Goal: Task Accomplishment & Management: Complete application form

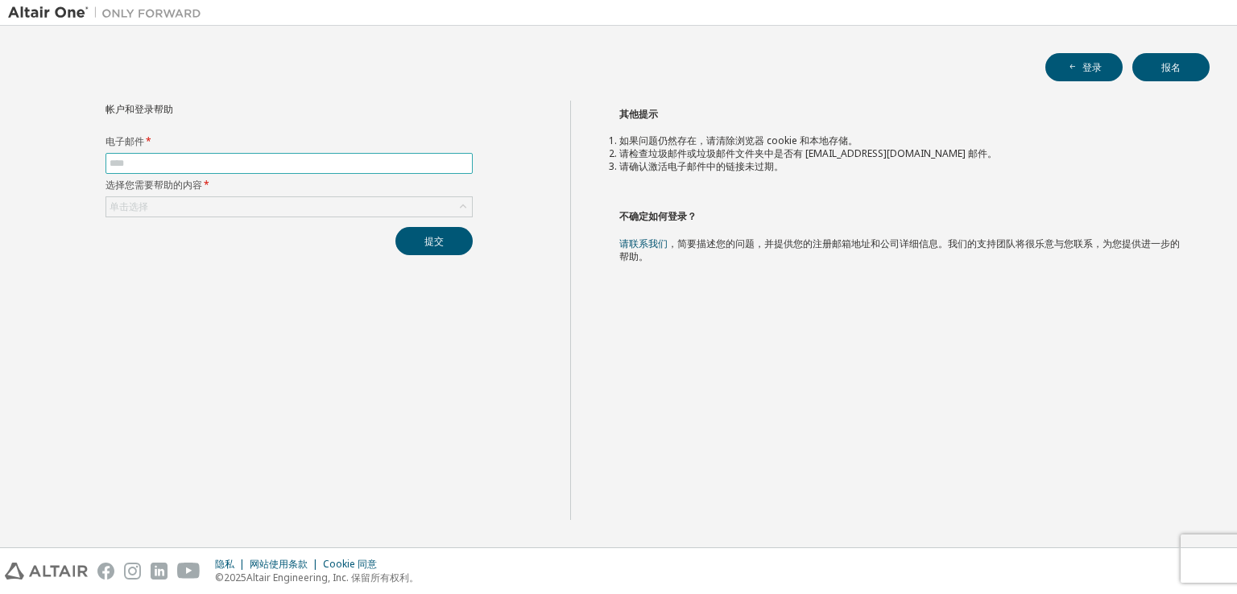
click at [153, 170] on span at bounding box center [288, 163] width 367 height 21
click at [158, 159] on input "text" at bounding box center [289, 163] width 359 height 13
type input "**********"
click at [218, 202] on div "单击选择" at bounding box center [289, 206] width 366 height 19
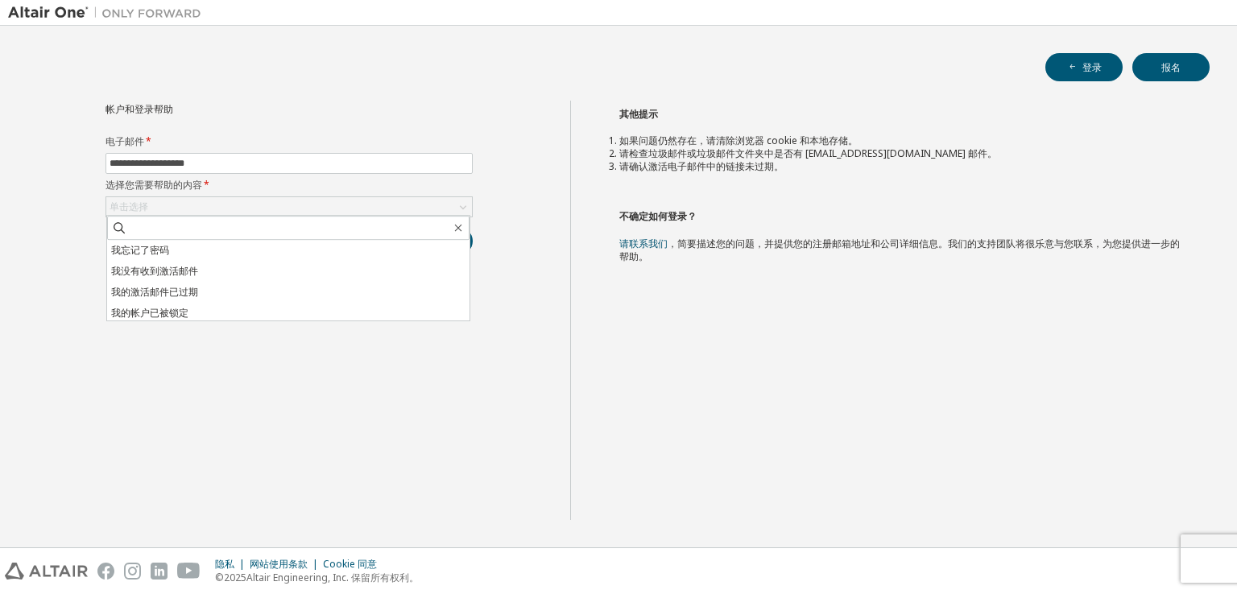
click at [285, 114] on div "帐户和登录帮助" at bounding box center [252, 108] width 294 height 15
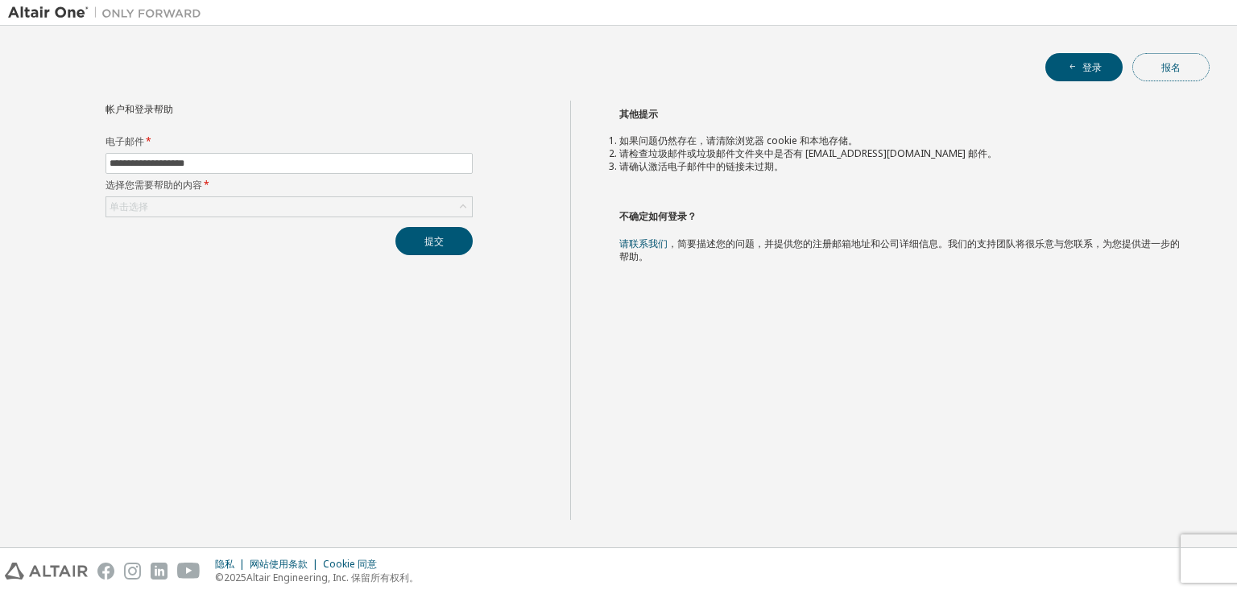
click at [1178, 75] on button "报名" at bounding box center [1170, 67] width 77 height 28
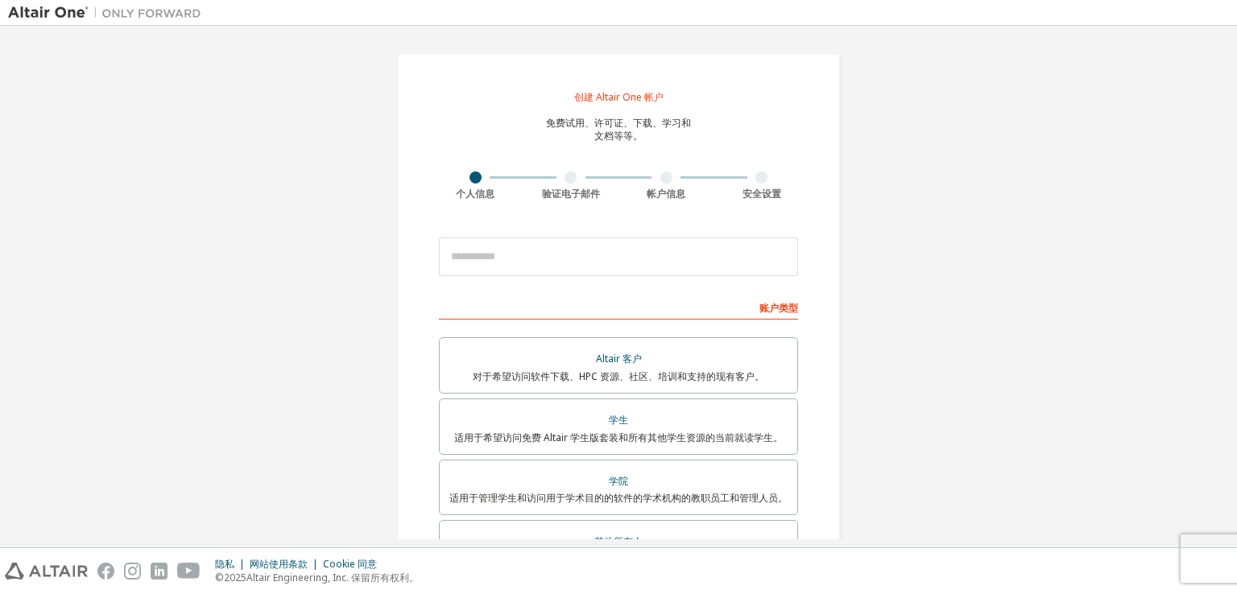
click at [228, 592] on div "隐私 网站使用条款 Cookie 同意 © 2025 Altair Engineering, Inc. 保留所有权利。" at bounding box center [618, 571] width 1237 height 46
click at [345, 351] on div "创建 Altair One 帐户 免费试用、许可证、下载、学习和 文档等等。 个人信息 验证电子邮件 帐户信息 安全设置 这是联合邮箱。无需注册新账户。您应该…" at bounding box center [618, 436] width 1221 height 805
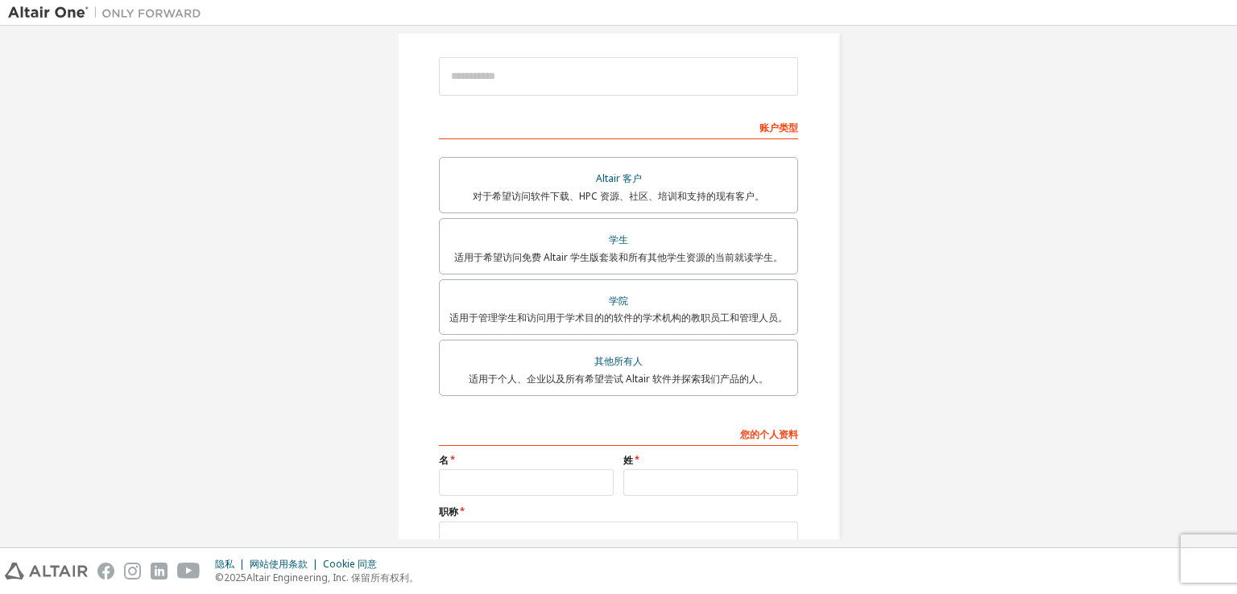
scroll to position [81, 0]
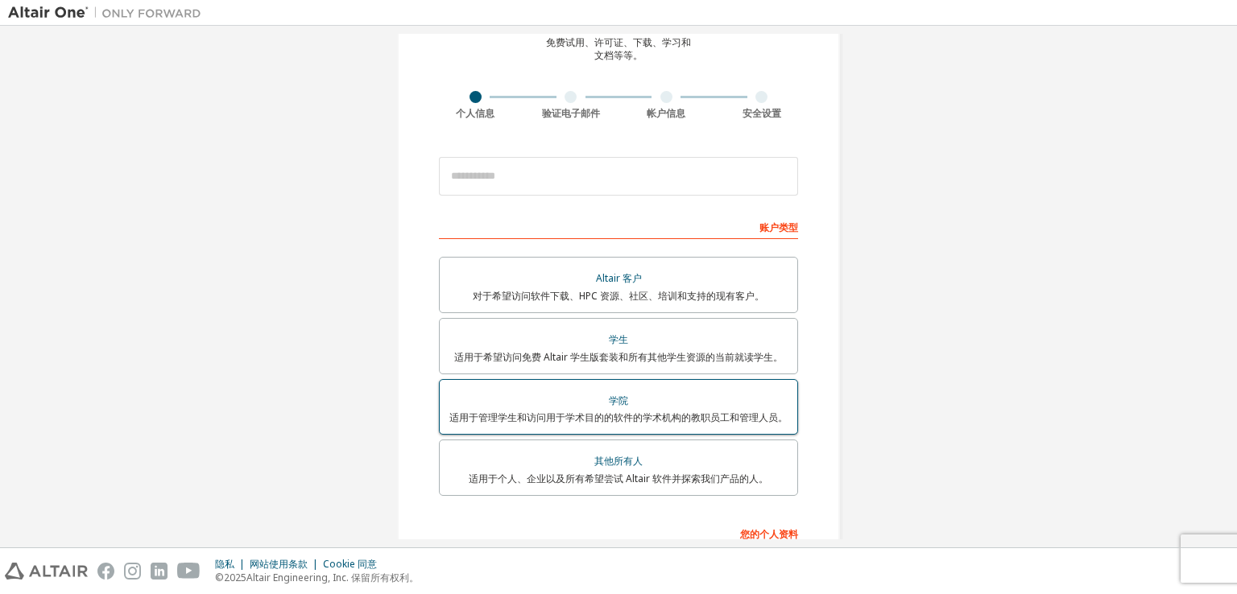
click at [439, 398] on label "学院 适用于管理学生和访问用于学术目的的软件的学术机构的教职员工和管理人员。" at bounding box center [618, 407] width 359 height 56
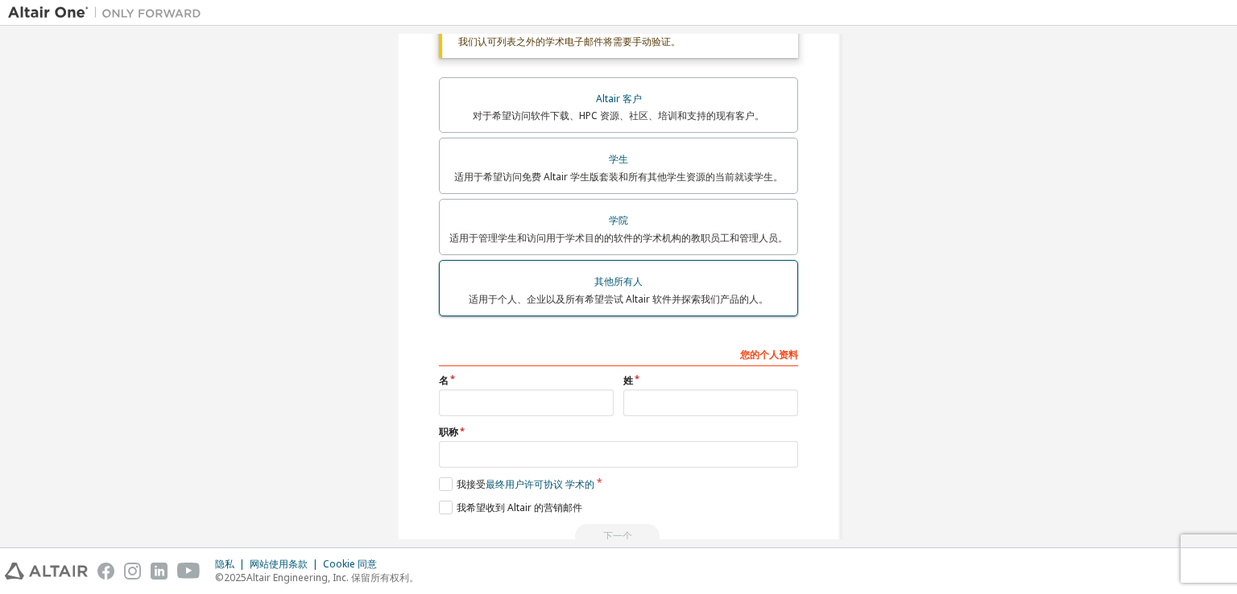
scroll to position [341, 0]
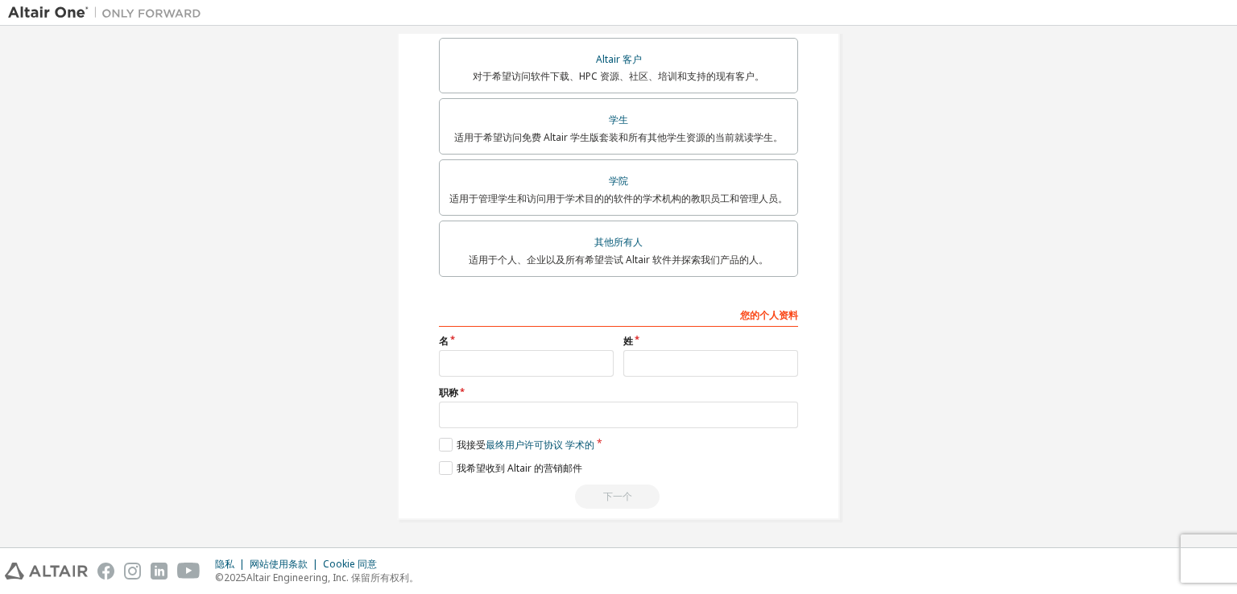
click at [599, 236] on font "其他所有人" at bounding box center [618, 242] width 48 height 14
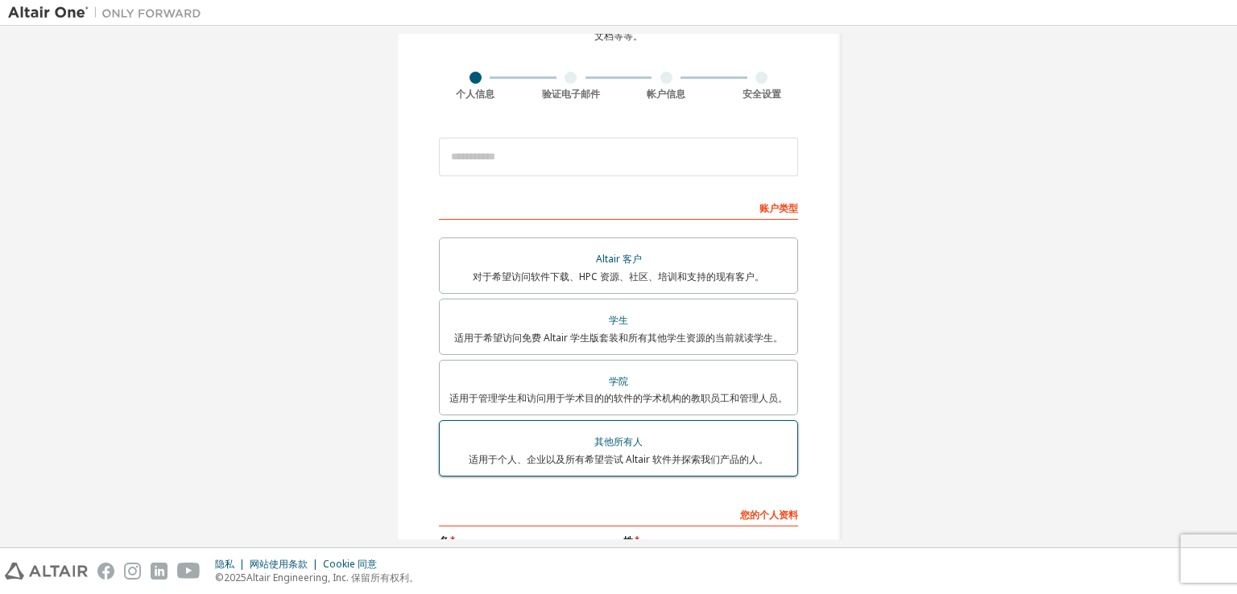
scroll to position [300, 0]
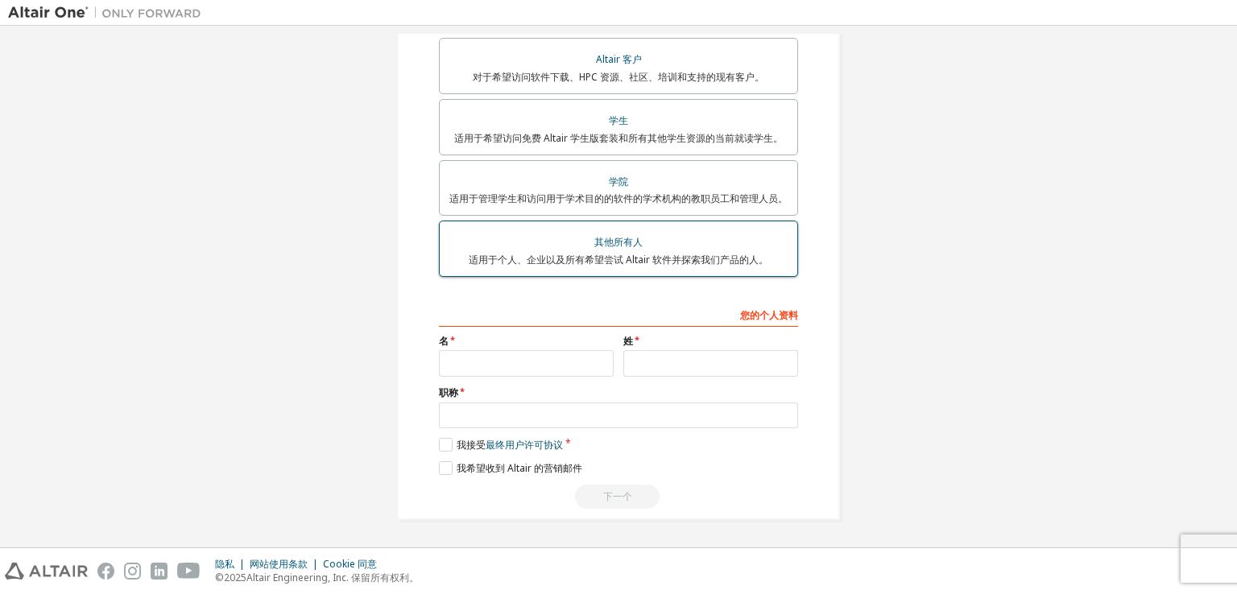
click at [623, 242] on font "其他所有人" at bounding box center [618, 242] width 48 height 14
click at [640, 258] on font "适用于个人、企业以及所有希望尝试 Altair 软件并探索我们产品的人。" at bounding box center [619, 260] width 300 height 14
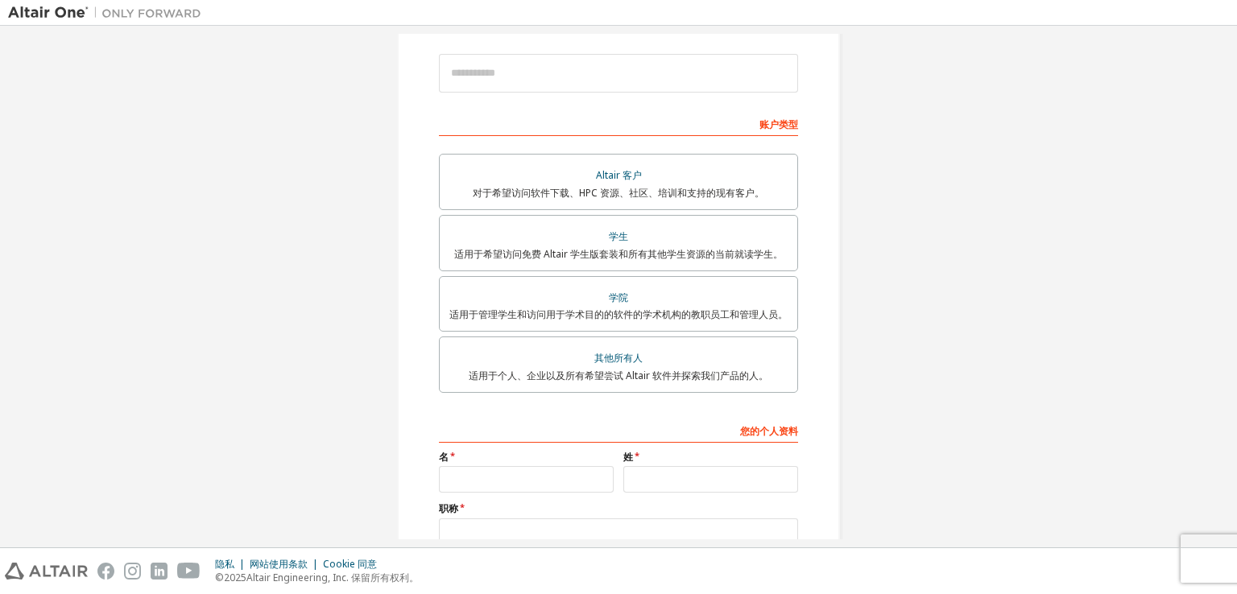
scroll to position [58, 0]
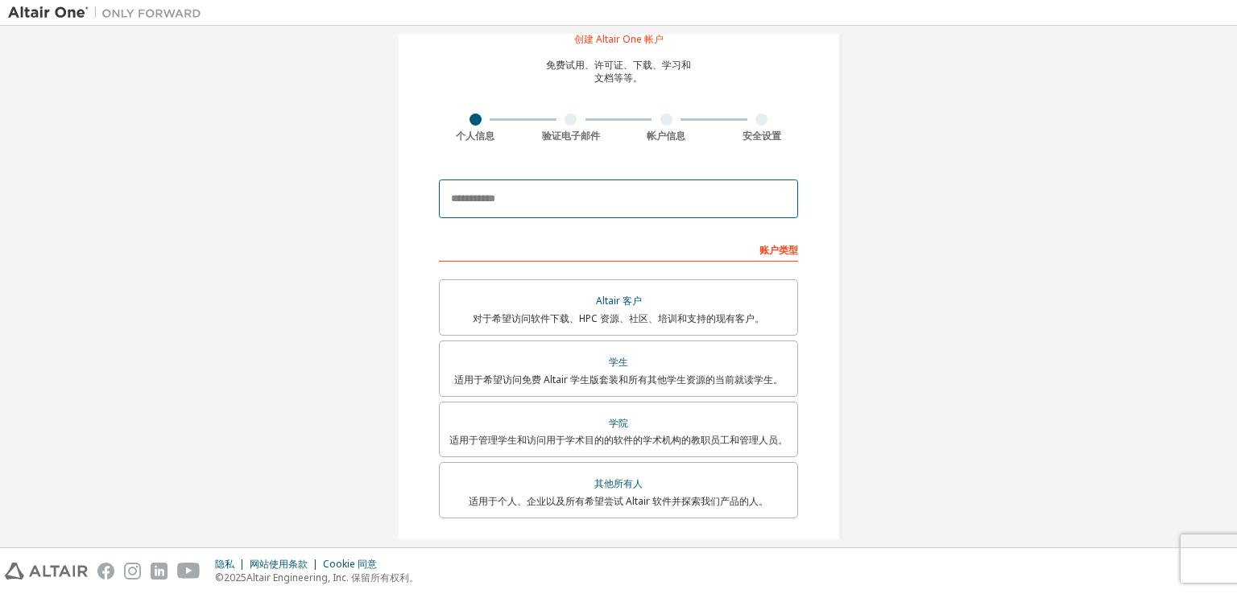
click at [560, 202] on input "email" at bounding box center [618, 199] width 359 height 39
type input "**********"
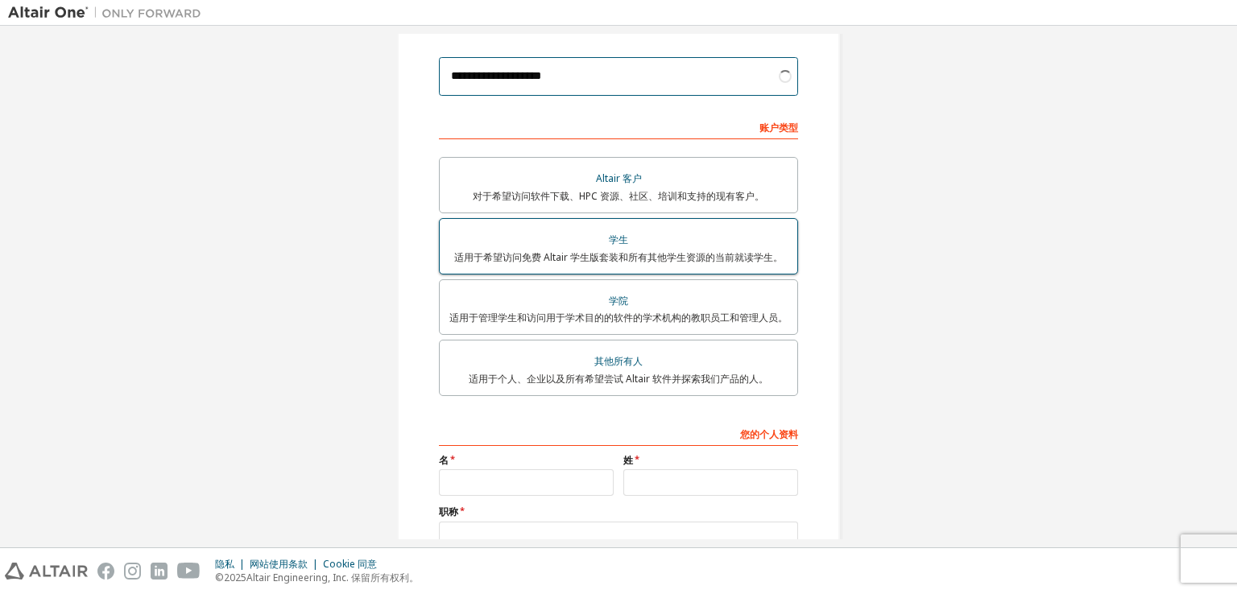
scroll to position [300, 0]
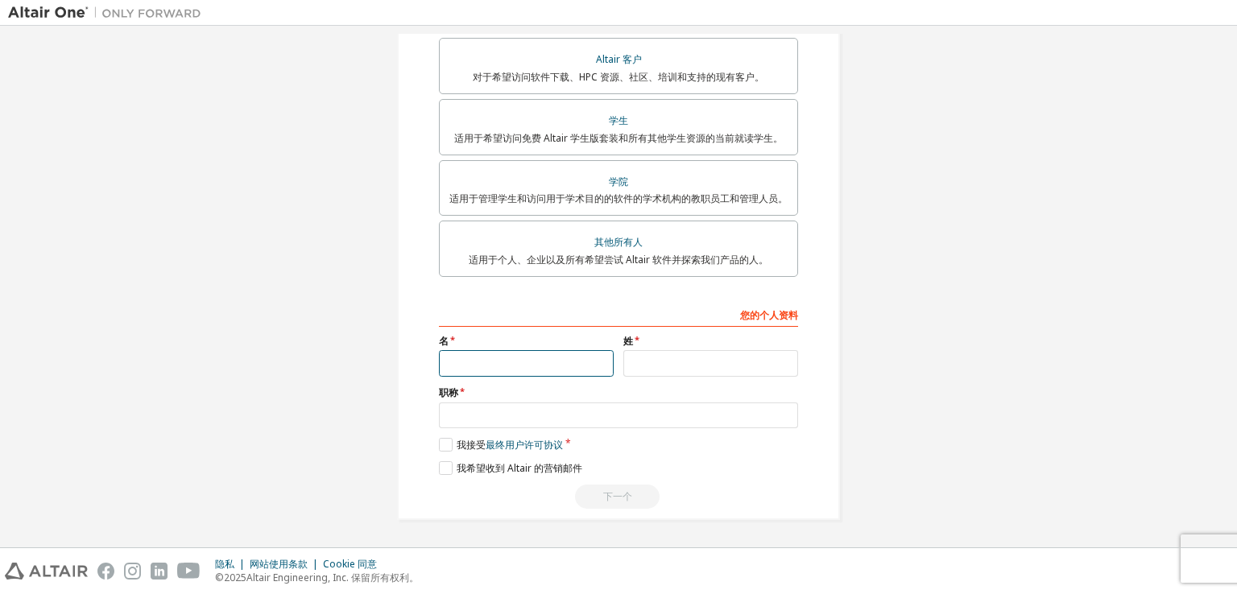
click at [481, 369] on input "text" at bounding box center [526, 363] width 175 height 27
click at [478, 358] on input "text" at bounding box center [526, 363] width 175 height 27
type input "*"
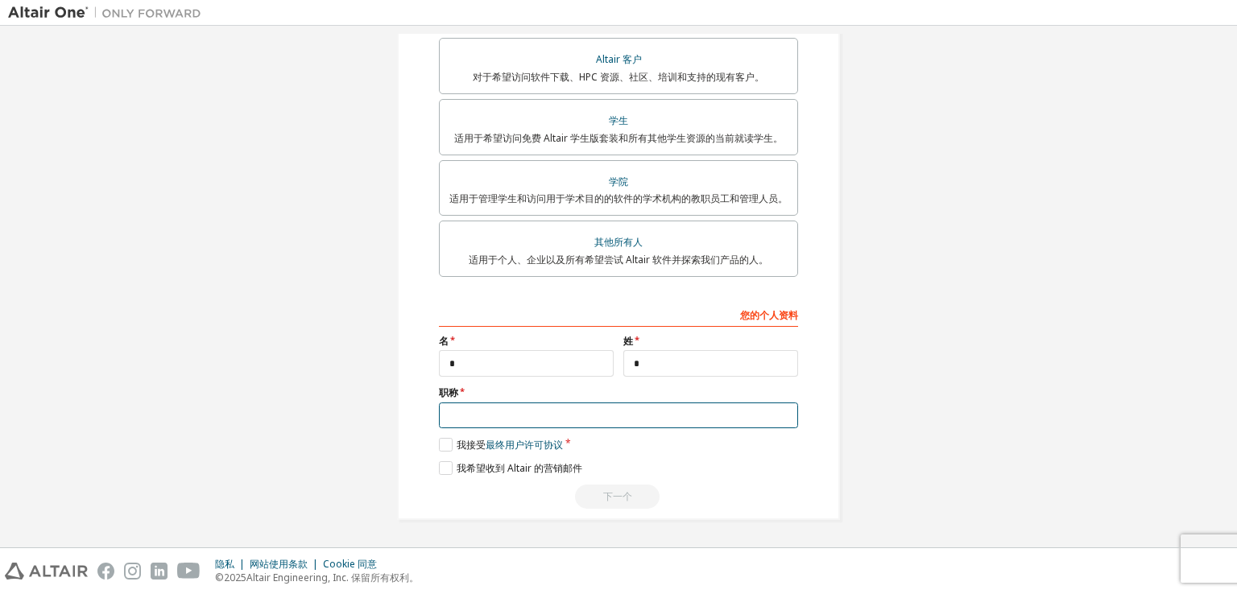
click at [456, 419] on input "text" at bounding box center [618, 416] width 359 height 27
type input "**"
click at [441, 444] on label "我接受 最终用户许可协议" at bounding box center [501, 445] width 124 height 14
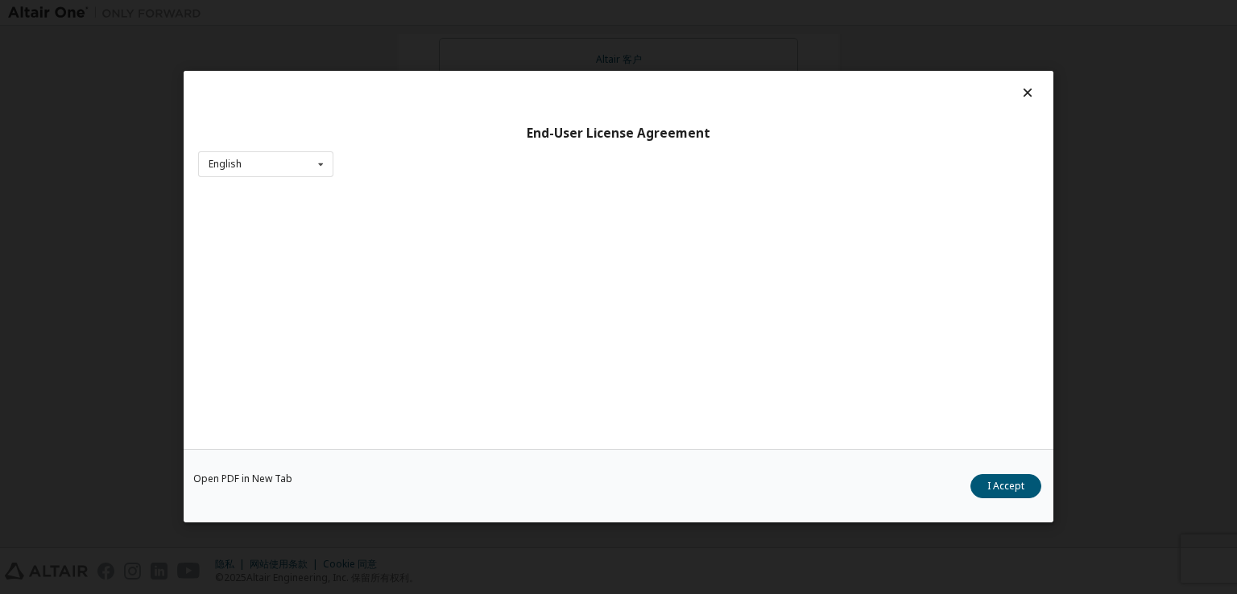
click at [437, 481] on div "Open PDF in New Tab I Accept" at bounding box center [619, 486] width 870 height 73
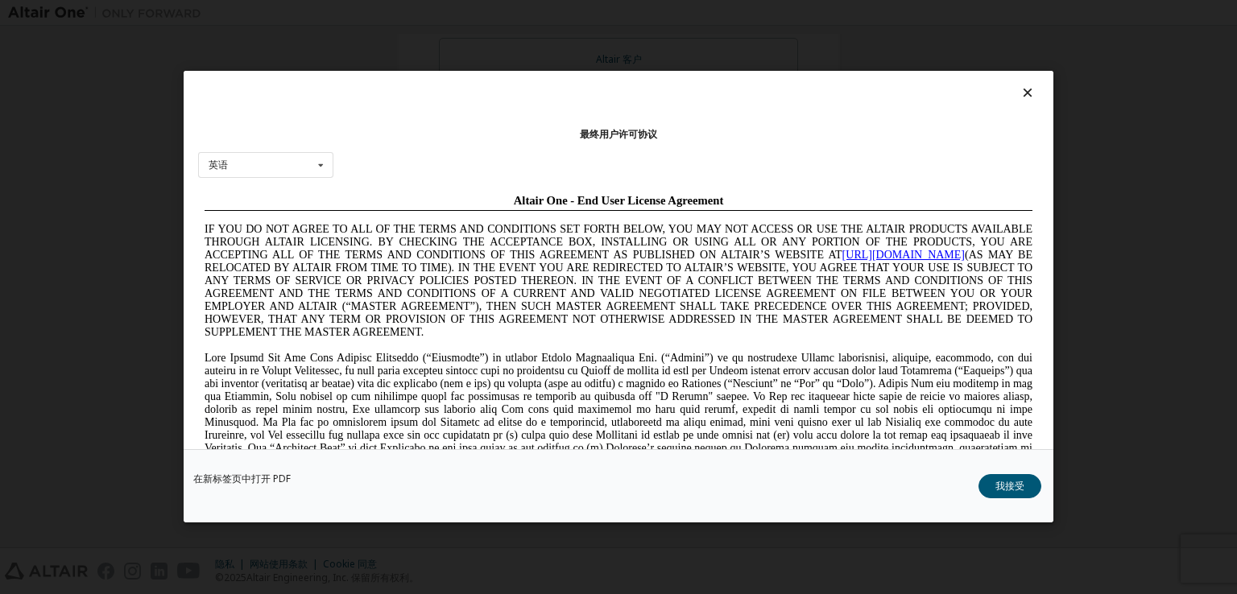
scroll to position [0, 0]
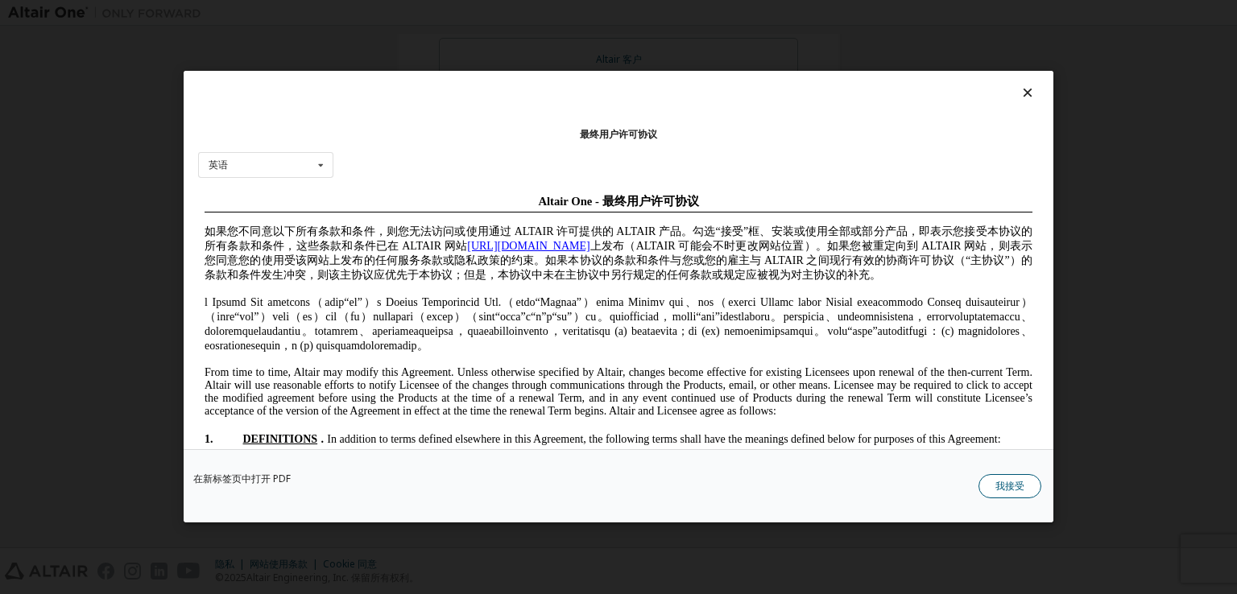
click at [1028, 480] on button "我接受" at bounding box center [1009, 487] width 63 height 24
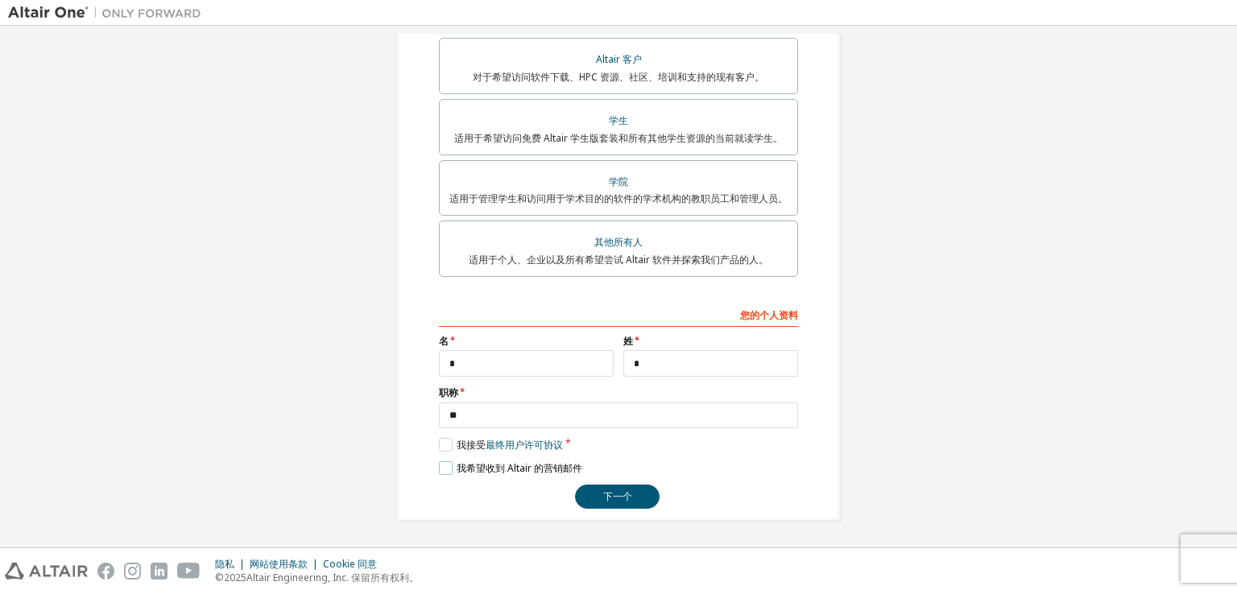
click at [443, 469] on label "我希望收到 Altair 的营销邮件" at bounding box center [510, 468] width 143 height 14
click at [622, 501] on font "下一个" at bounding box center [617, 497] width 29 height 14
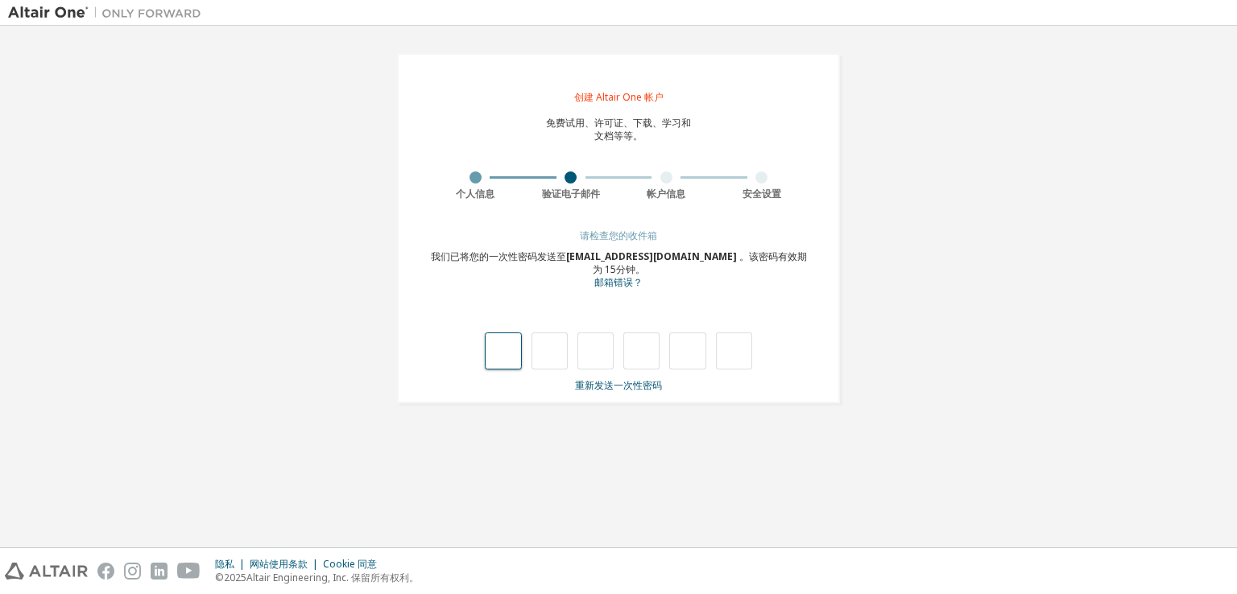
type input "*"
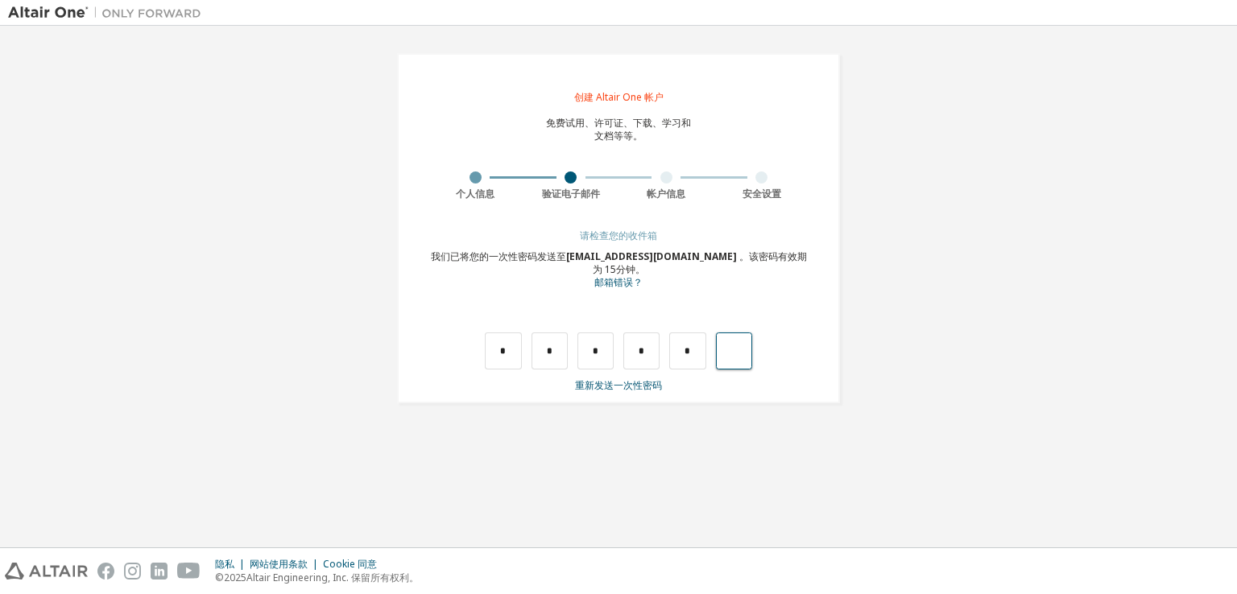
type input "*"
click at [498, 337] on input "text" at bounding box center [503, 351] width 36 height 37
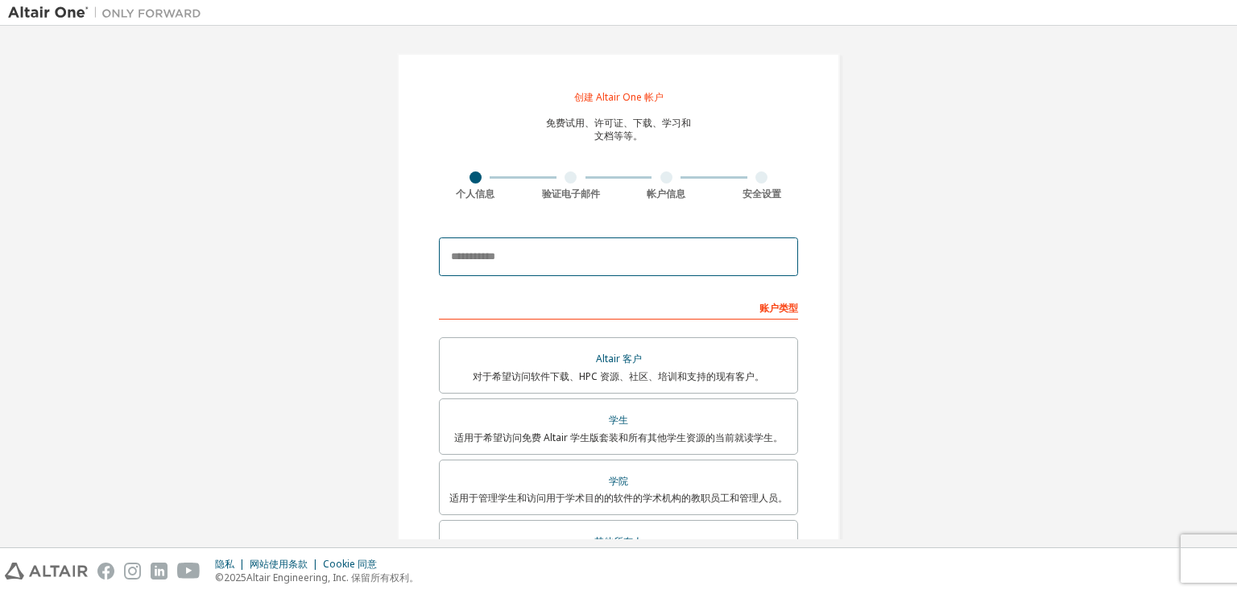
click at [554, 256] on input "email" at bounding box center [618, 257] width 359 height 39
type input "**********"
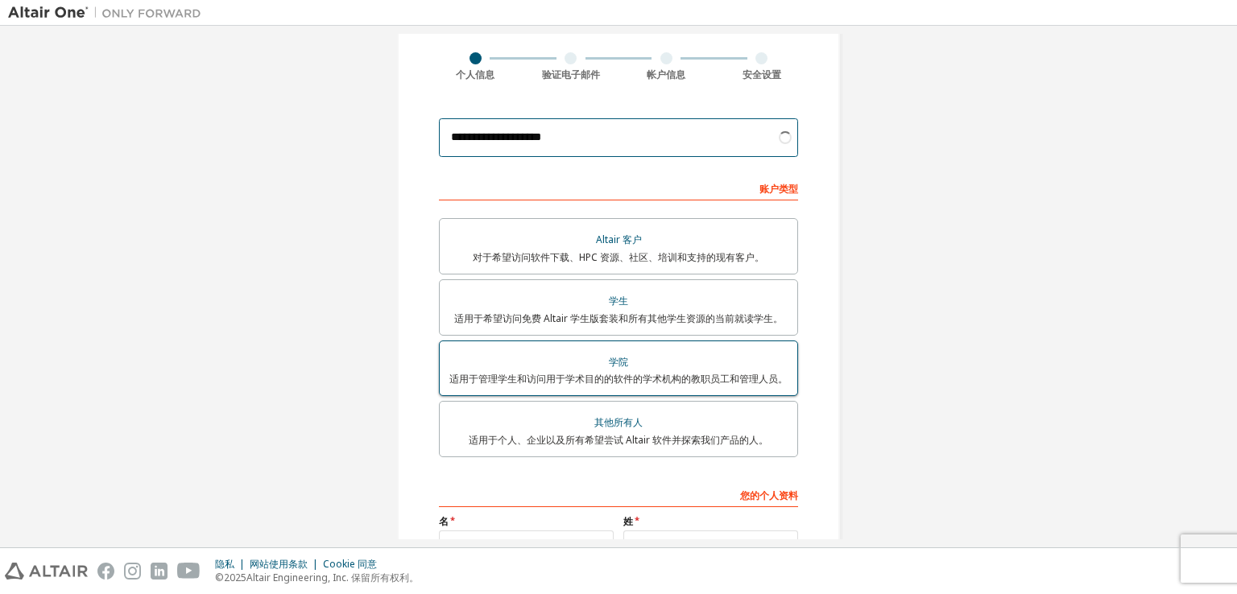
scroll to position [300, 0]
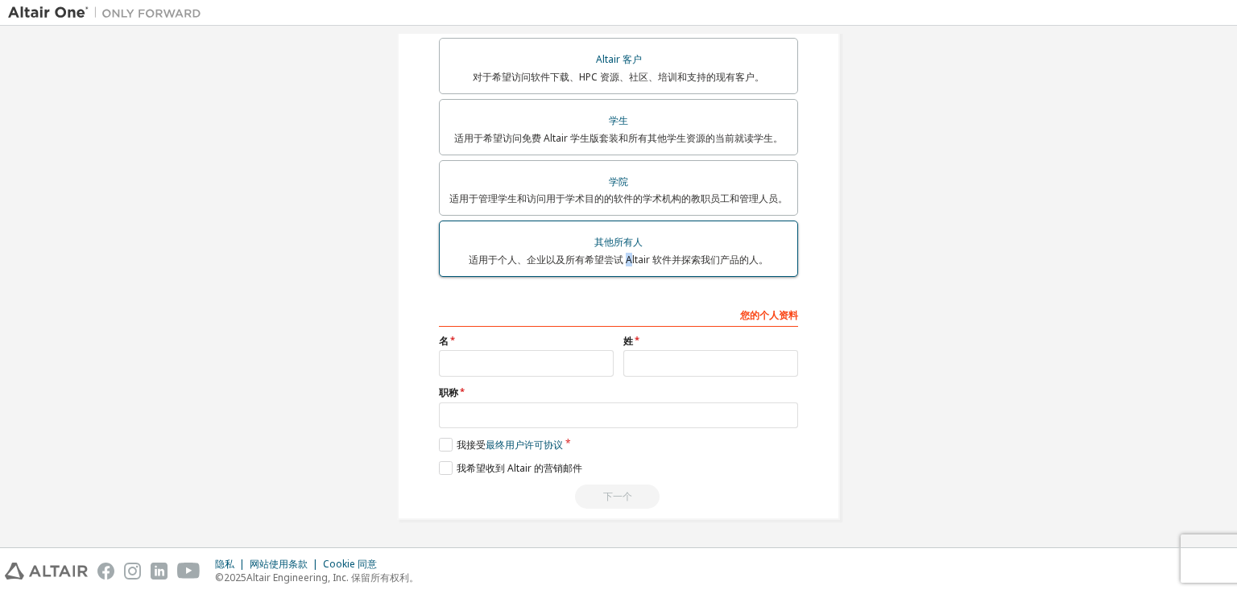
click at [622, 254] on font "适用于个人、企业以及所有希望尝试 Altair 软件并探索我们产品的人。" at bounding box center [619, 260] width 300 height 14
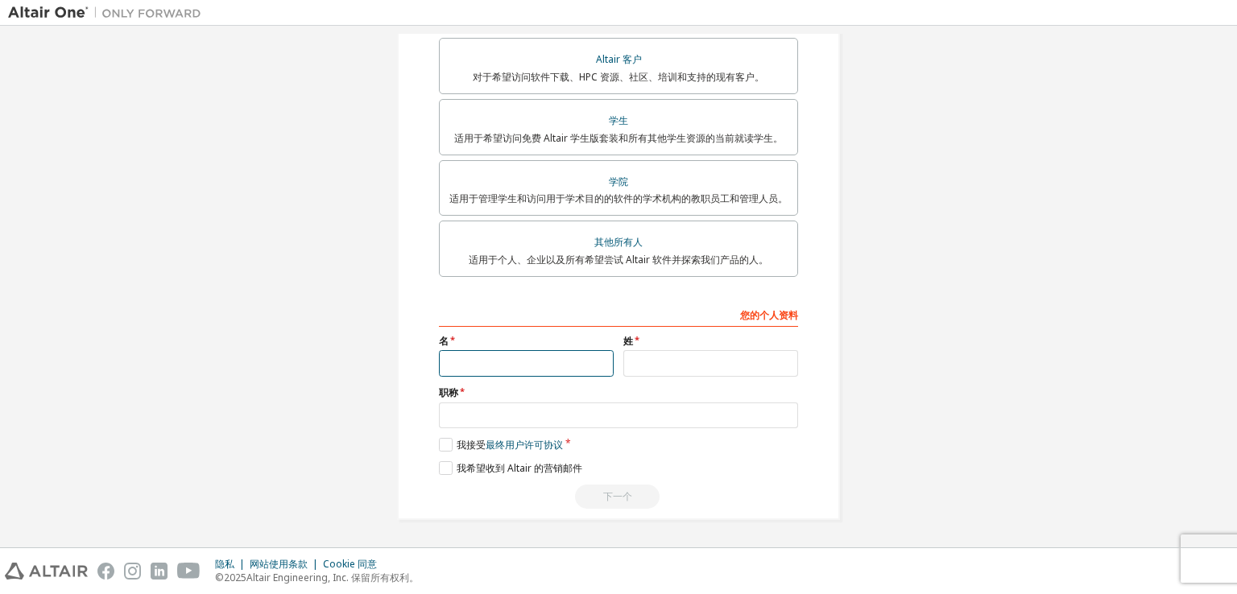
click at [494, 362] on input "text" at bounding box center [526, 363] width 175 height 27
click at [593, 256] on font "适用于个人、企业以及所有希望尝试 Altair 软件并探索我们产品的人。" at bounding box center [619, 260] width 300 height 14
click at [478, 362] on input "text" at bounding box center [526, 363] width 175 height 27
type input "*"
click at [681, 360] on input "text" at bounding box center [710, 363] width 175 height 27
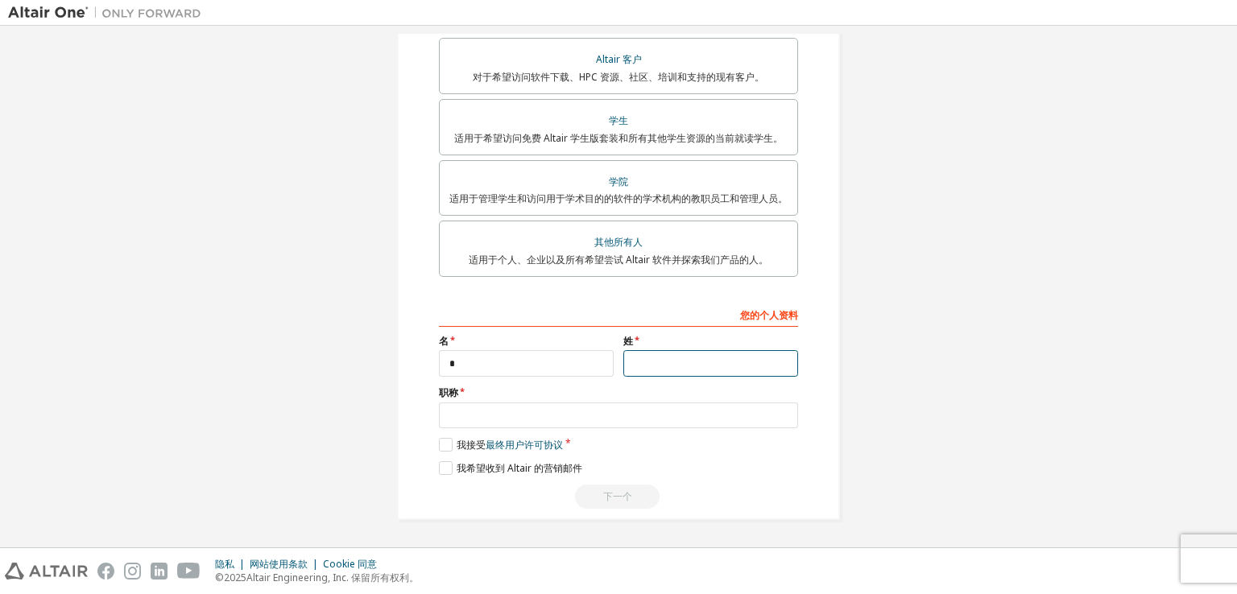
type input "*"
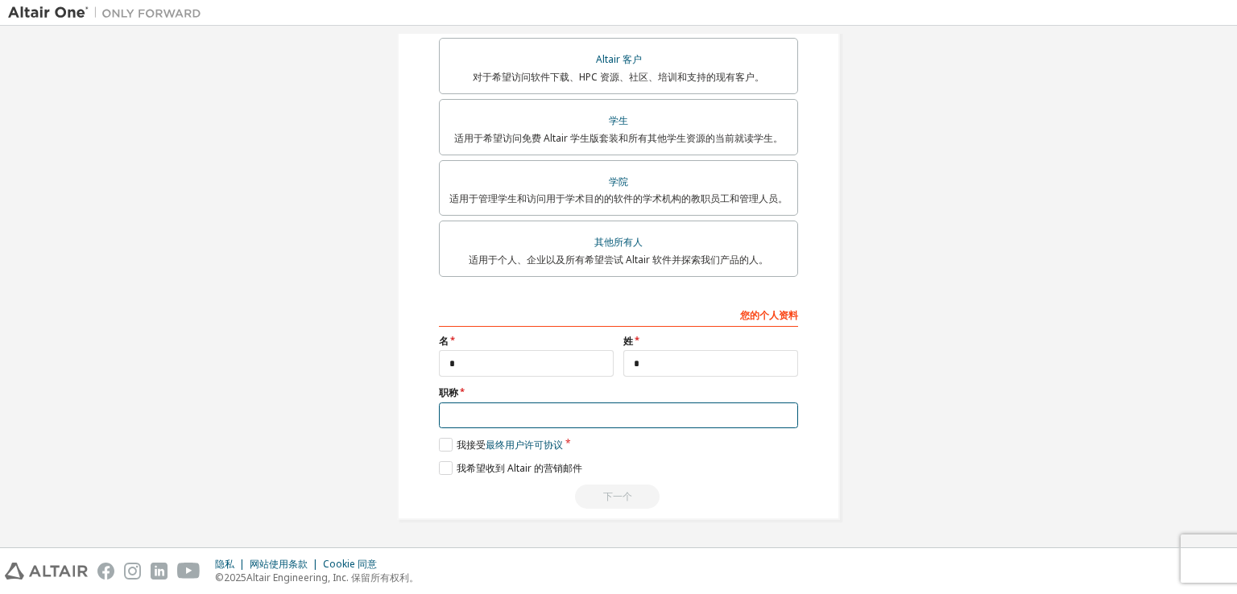
click at [491, 407] on input "text" at bounding box center [618, 416] width 359 height 27
type input "**"
click at [467, 446] on font "我接受" at bounding box center [471, 445] width 29 height 14
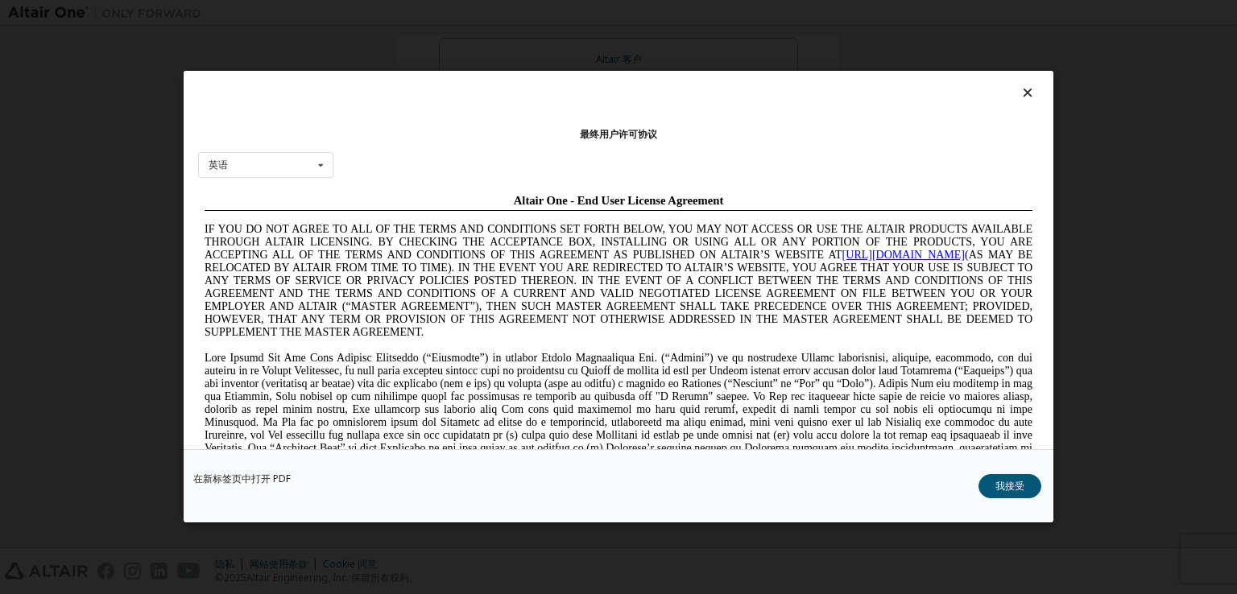
scroll to position [0, 0]
drag, startPoint x: 999, startPoint y: 487, endPoint x: 836, endPoint y: 456, distance: 166.4
click at [995, 487] on font "我接受" at bounding box center [1009, 487] width 29 height 14
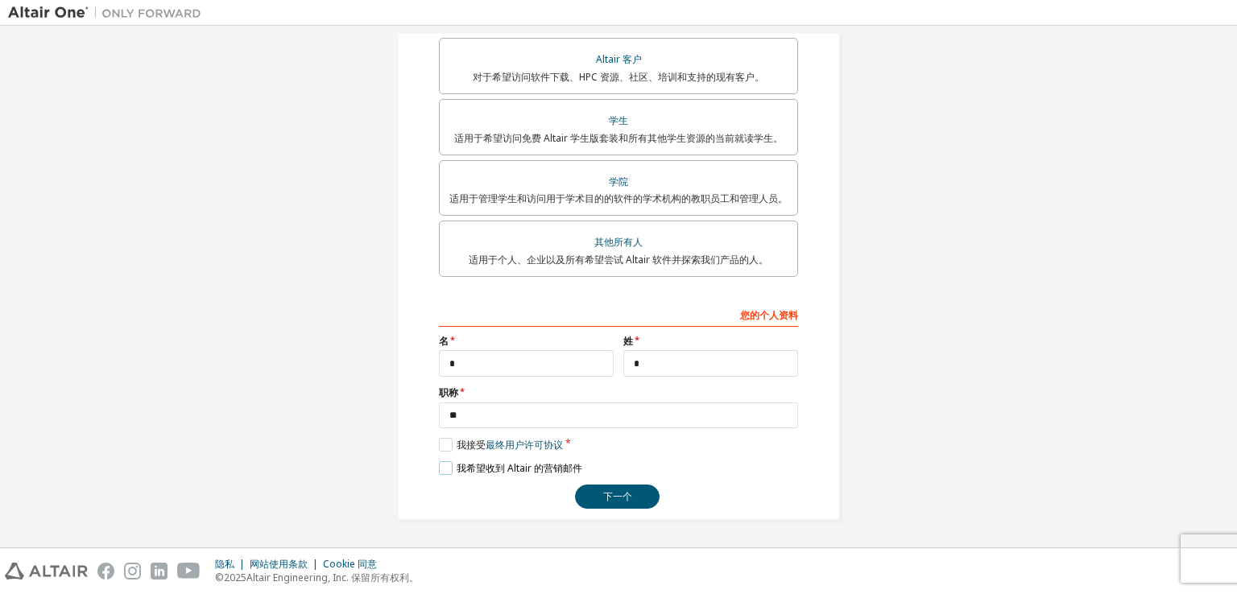
click at [441, 466] on label "我希望收到 Altair 的营销邮件" at bounding box center [510, 468] width 143 height 14
click at [628, 496] on button "下一个" at bounding box center [617, 497] width 85 height 24
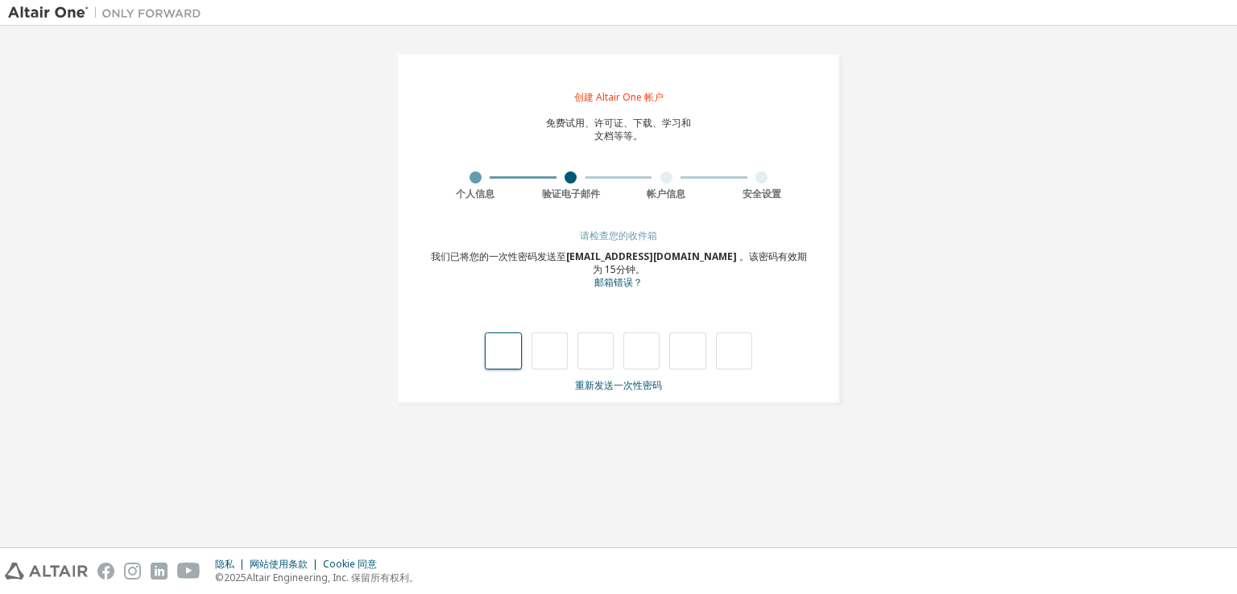
type input "*"
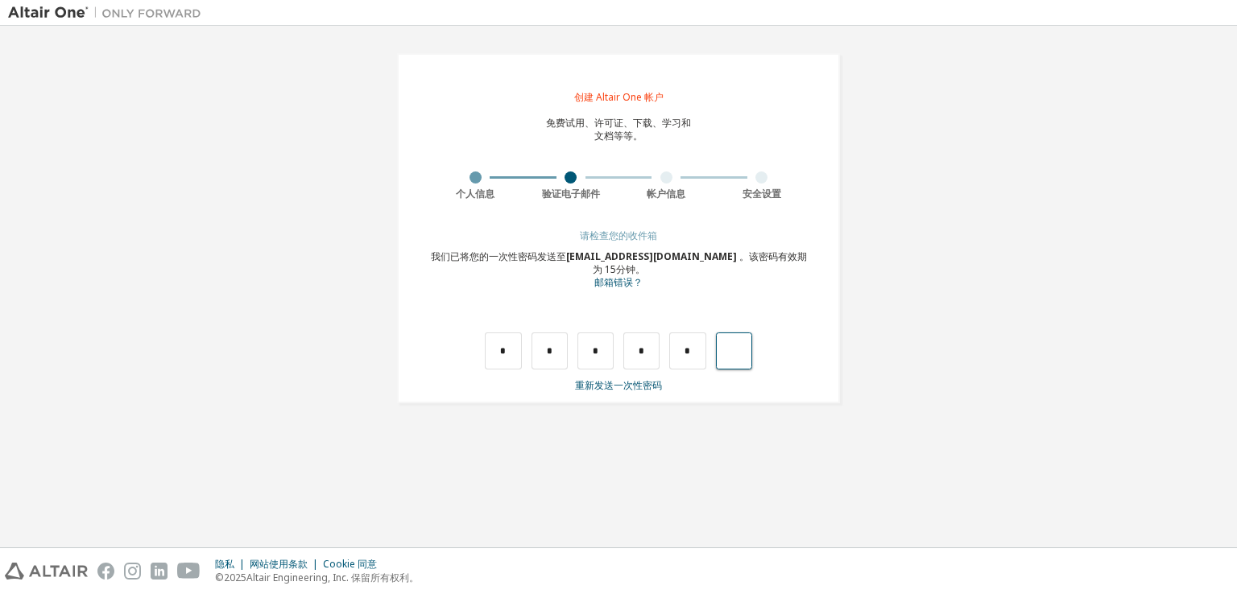
type input "*"
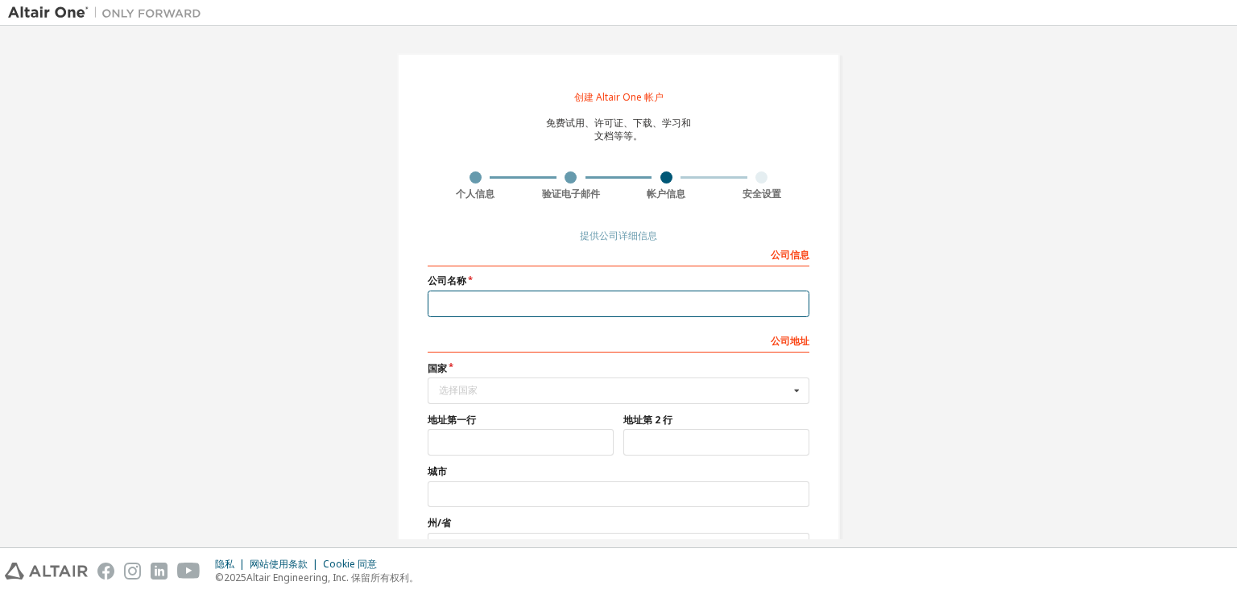
click at [515, 301] on input "text" at bounding box center [619, 304] width 382 height 27
type input "****"
click at [495, 399] on input "text" at bounding box center [619, 390] width 380 height 25
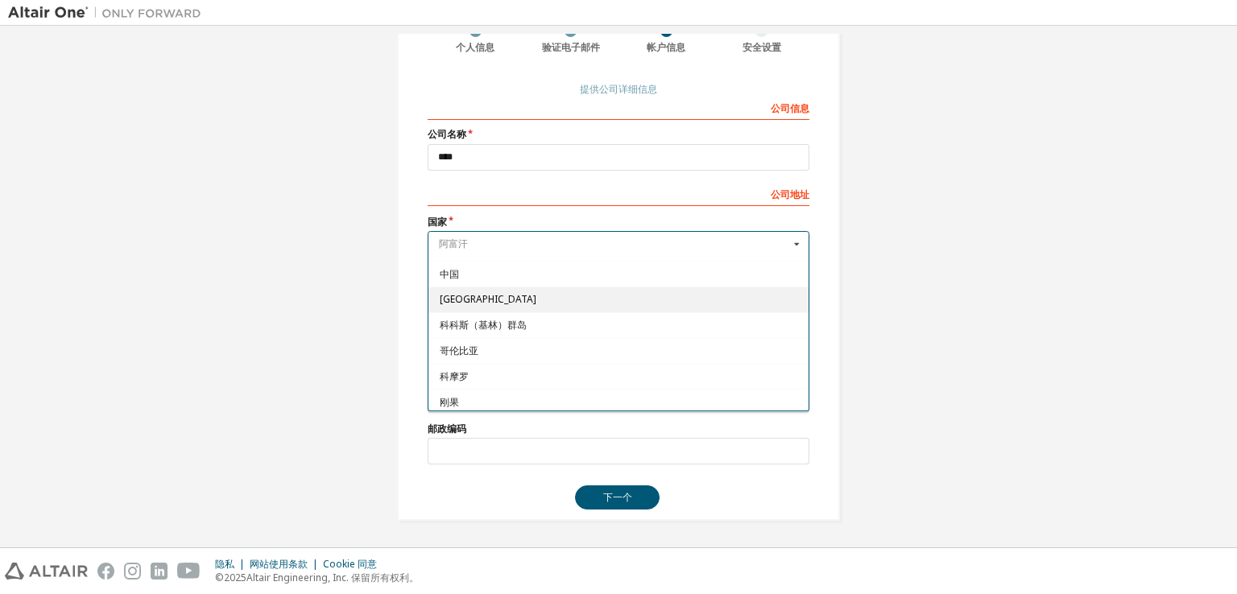
scroll to position [1127, 0]
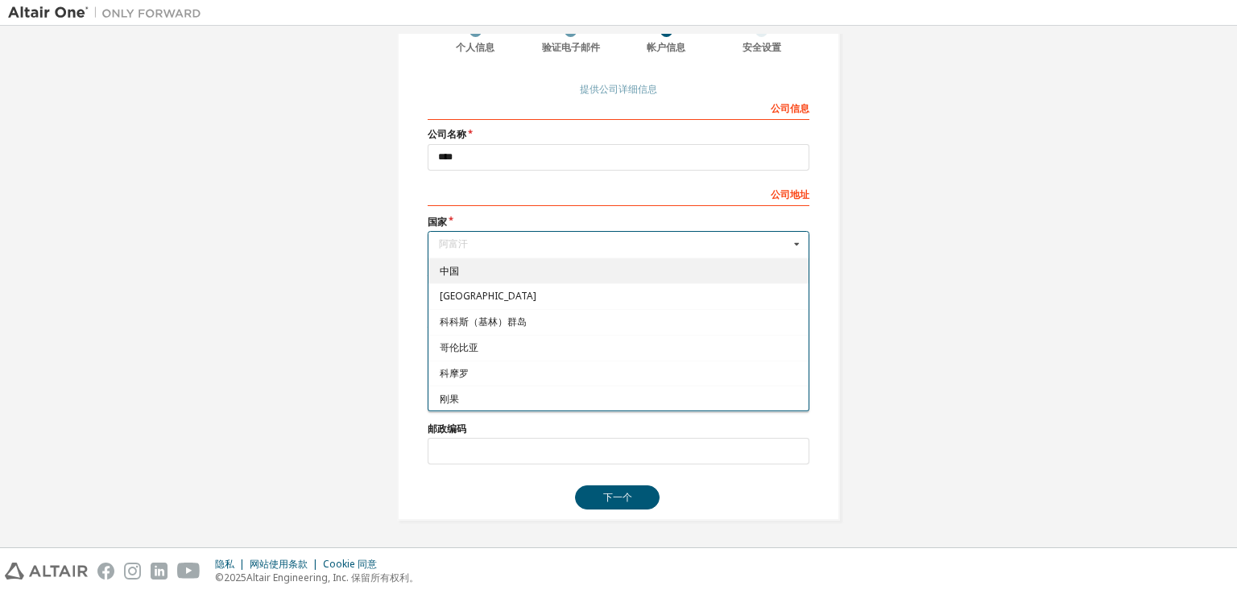
click at [466, 266] on span "中国" at bounding box center [619, 271] width 358 height 10
type input "***"
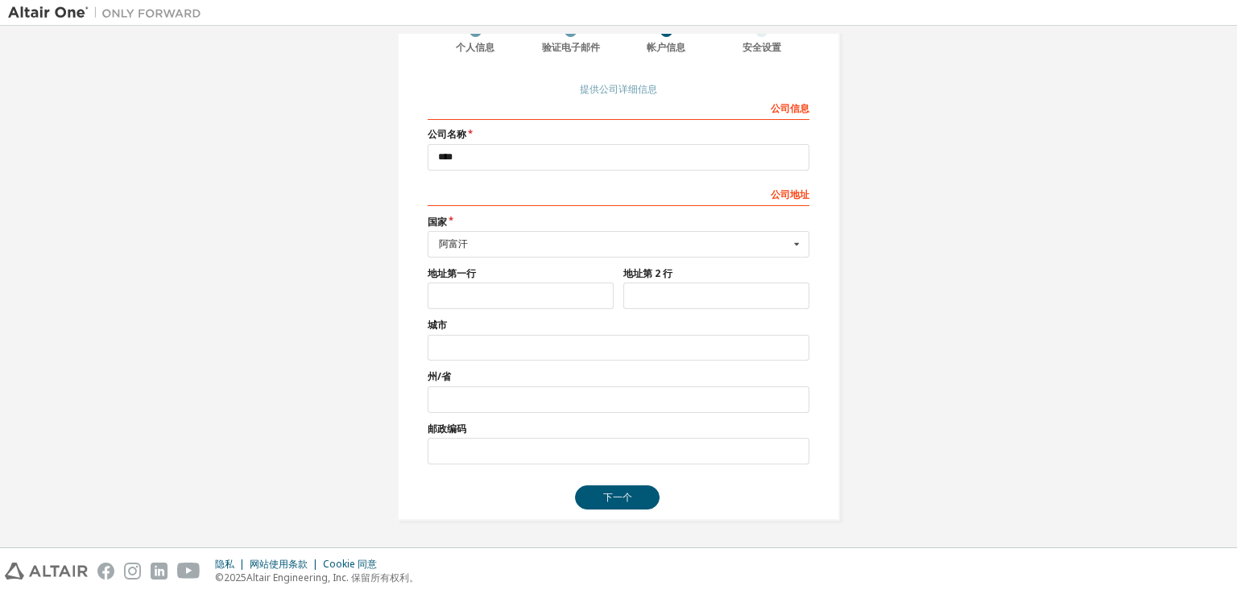
click at [494, 224] on label "国家" at bounding box center [619, 222] width 382 height 13
click at [486, 239] on div "阿富汗" at bounding box center [614, 244] width 350 height 10
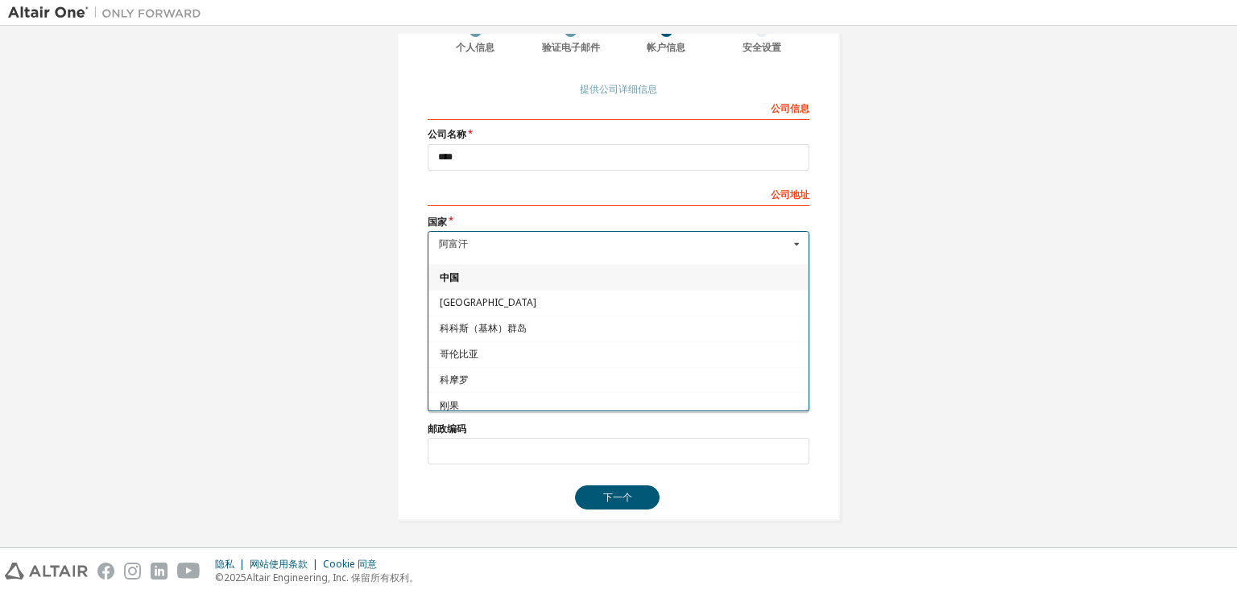
click at [464, 272] on span "中国" at bounding box center [619, 277] width 358 height 10
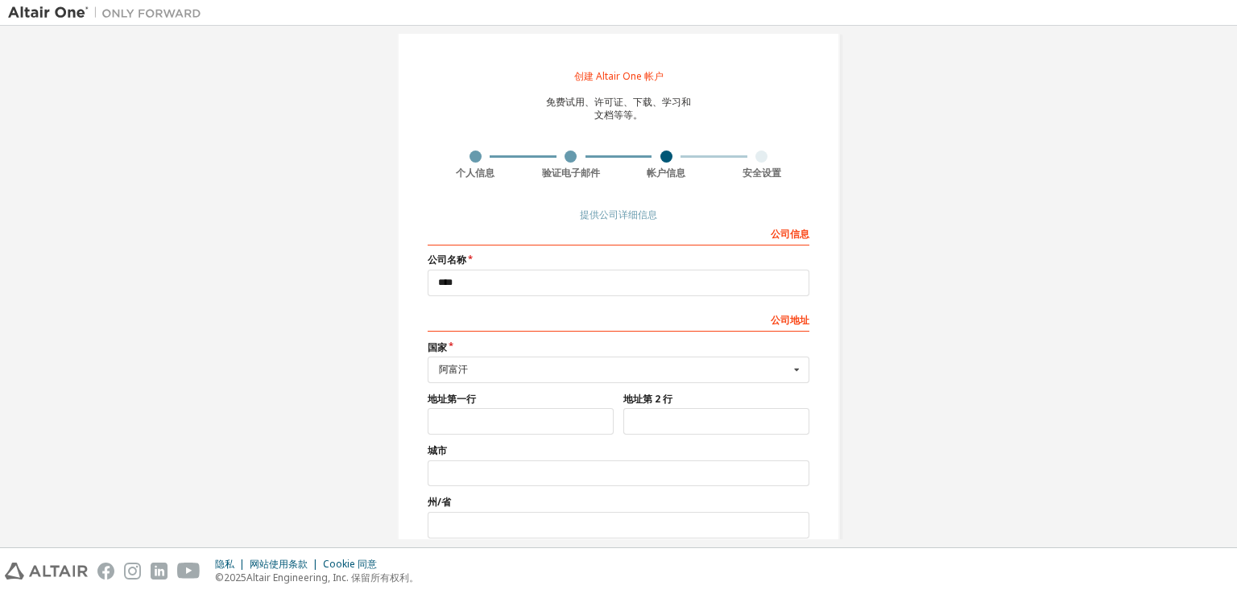
scroll to position [0, 0]
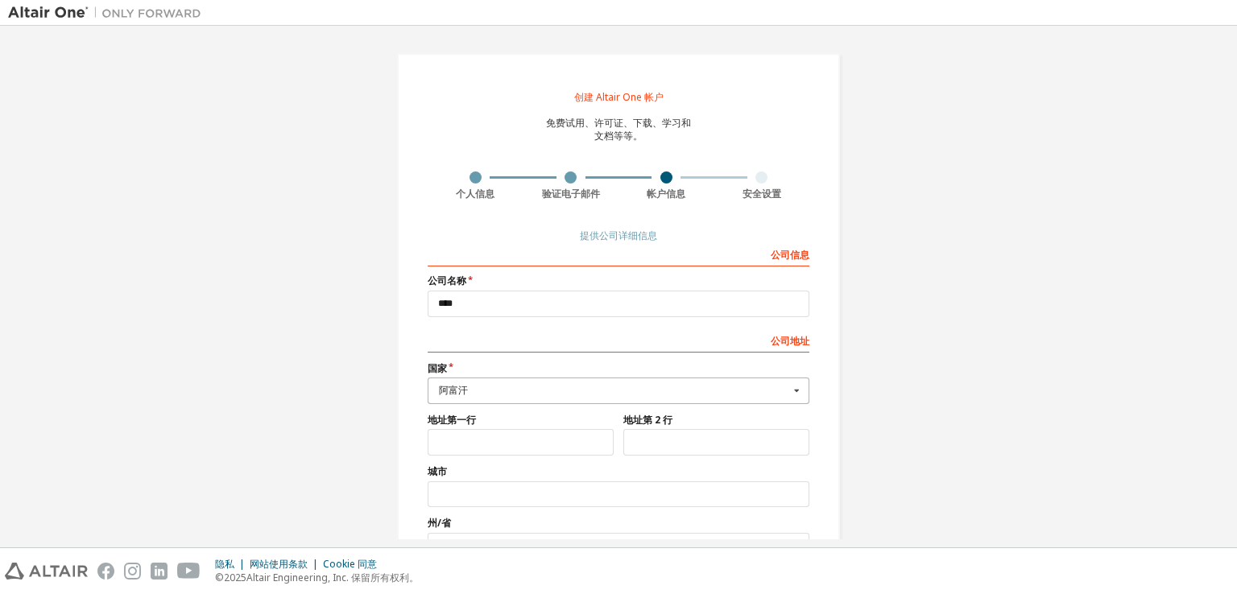
click at [802, 388] on icon at bounding box center [797, 390] width 20 height 25
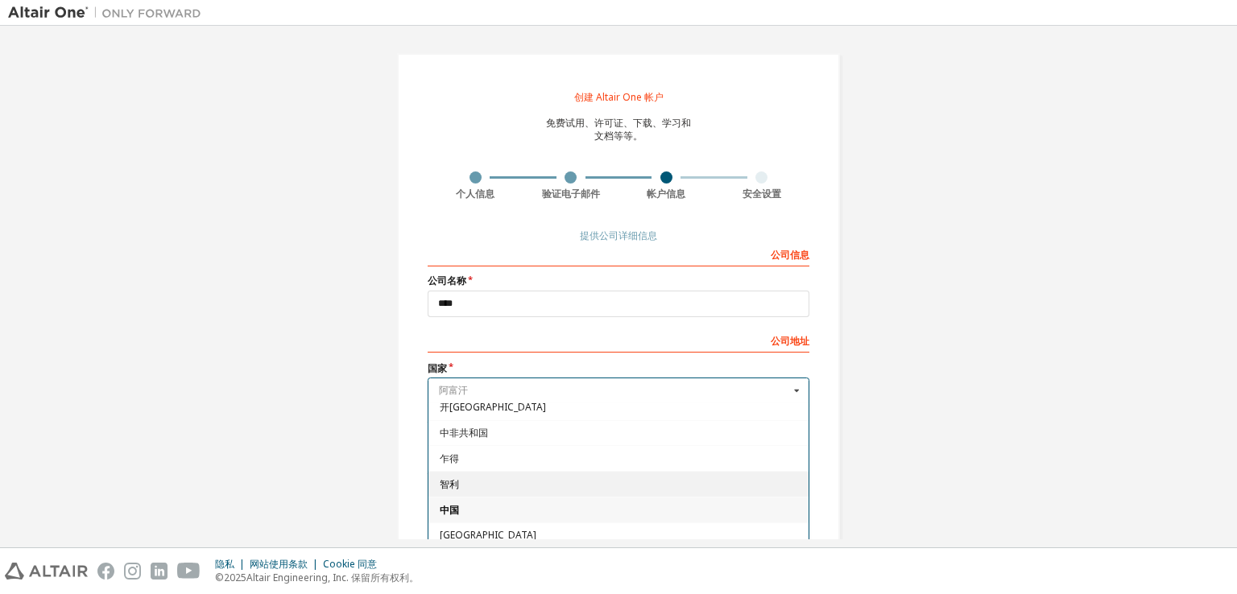
scroll to position [1040, 0]
click at [462, 499] on span "中国" at bounding box center [619, 504] width 358 height 10
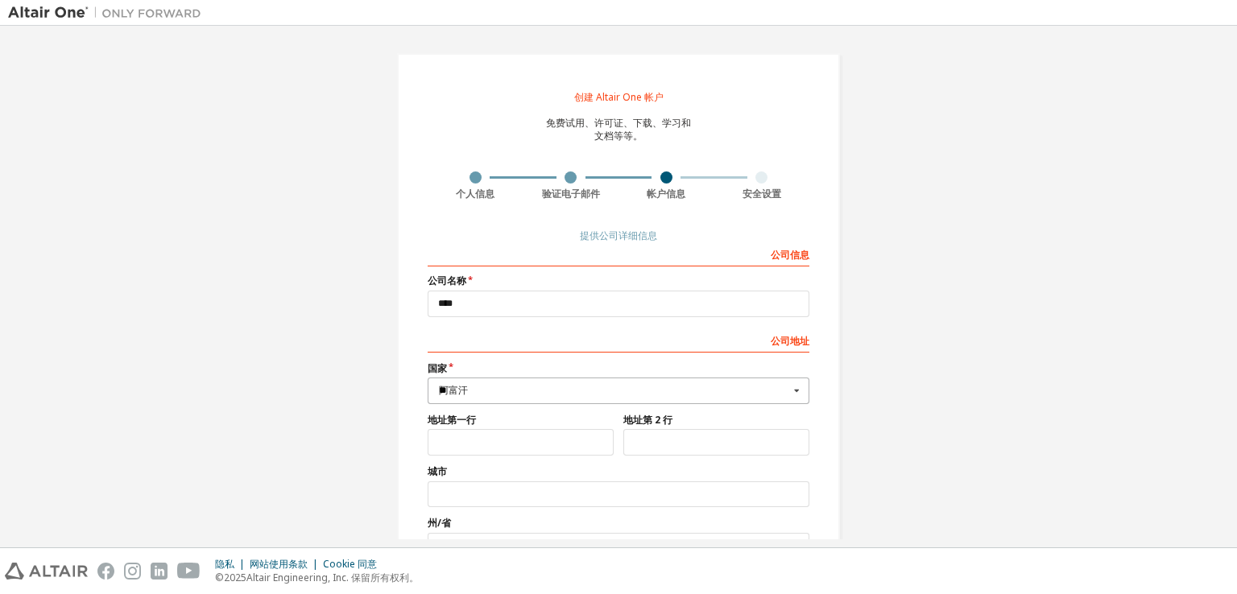
scroll to position [0, 0]
type input "**"
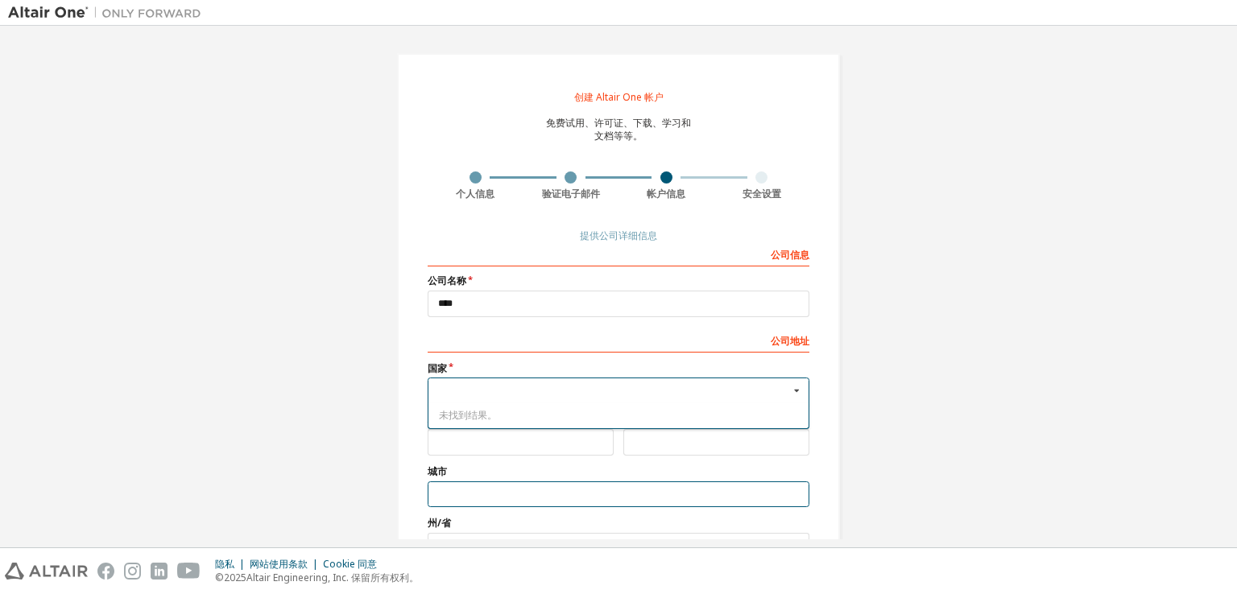
click at [536, 482] on input "text" at bounding box center [619, 494] width 382 height 27
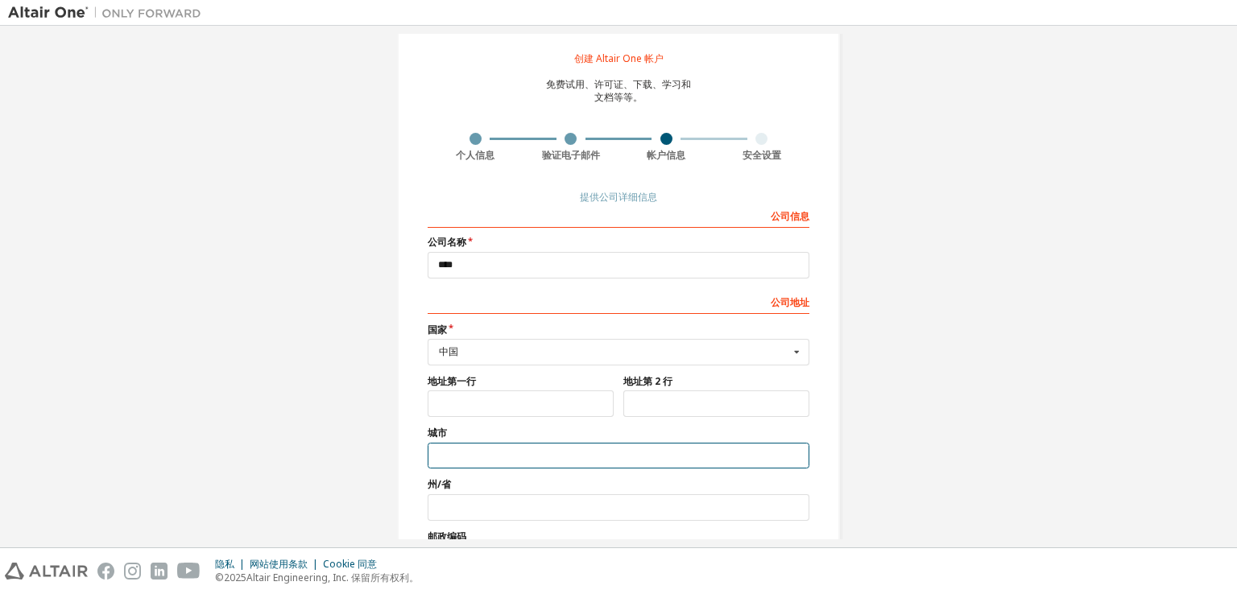
scroll to position [147, 0]
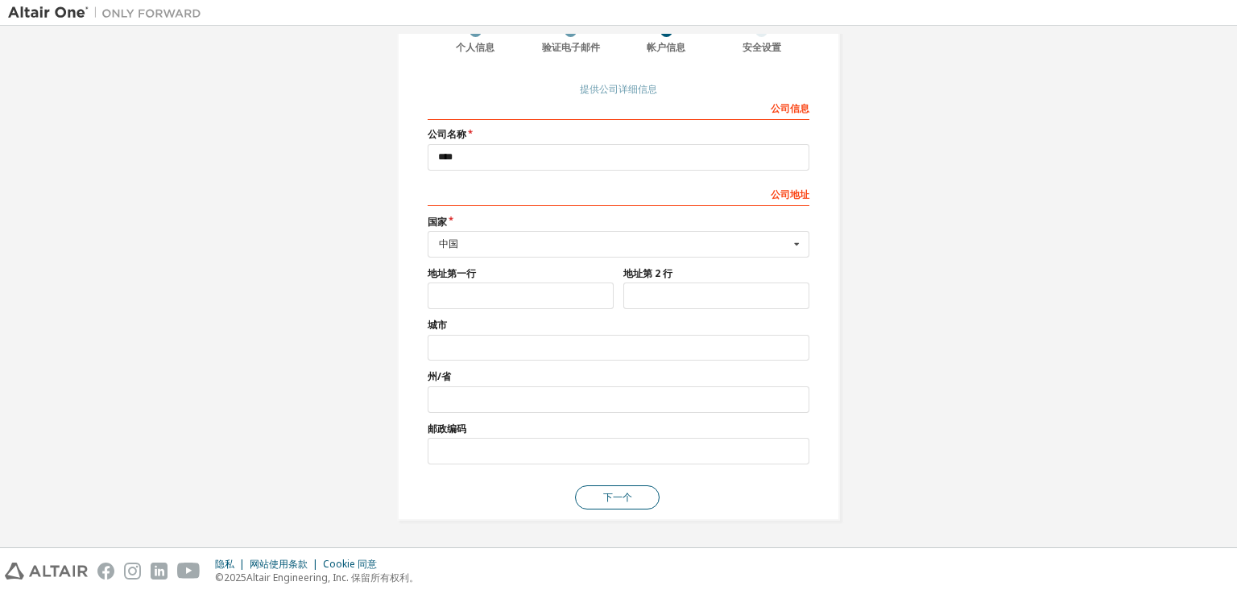
click at [618, 500] on font "下一个" at bounding box center [617, 497] width 29 height 14
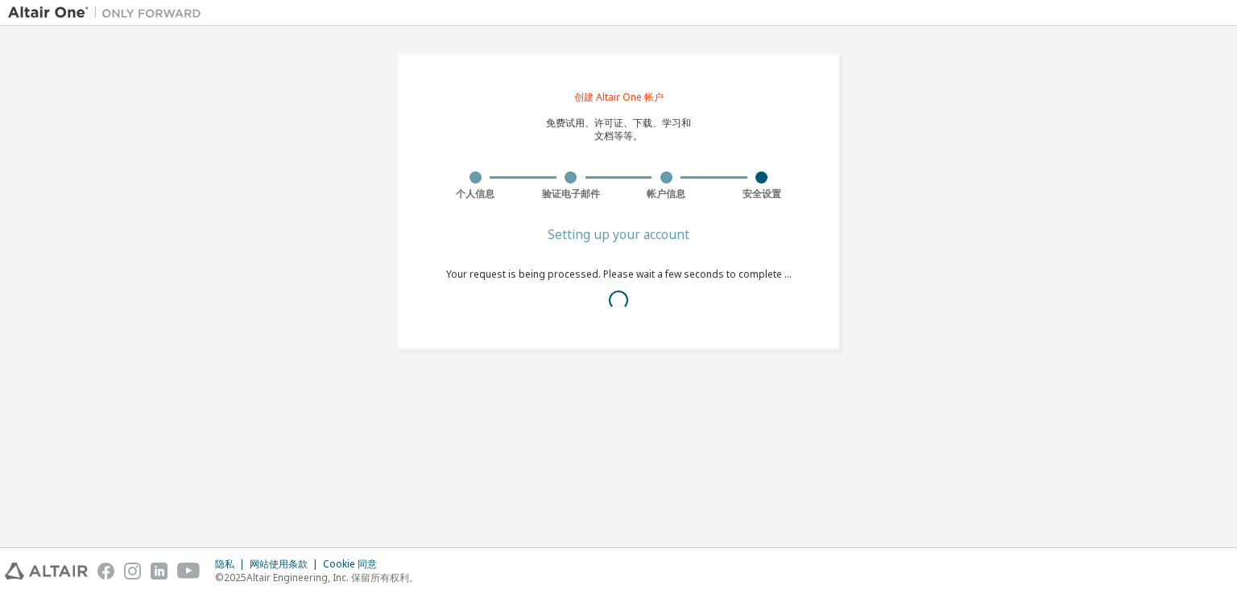
scroll to position [0, 0]
click at [239, 356] on div "创建 Altair One 帐户 免费试用、许可证、下载、学习和 文档等等。 个人信息 验证电子邮件 帐户信息 安全设置 设置您的帐户 您的请求正在处理中。请…" at bounding box center [618, 202] width 1221 height 337
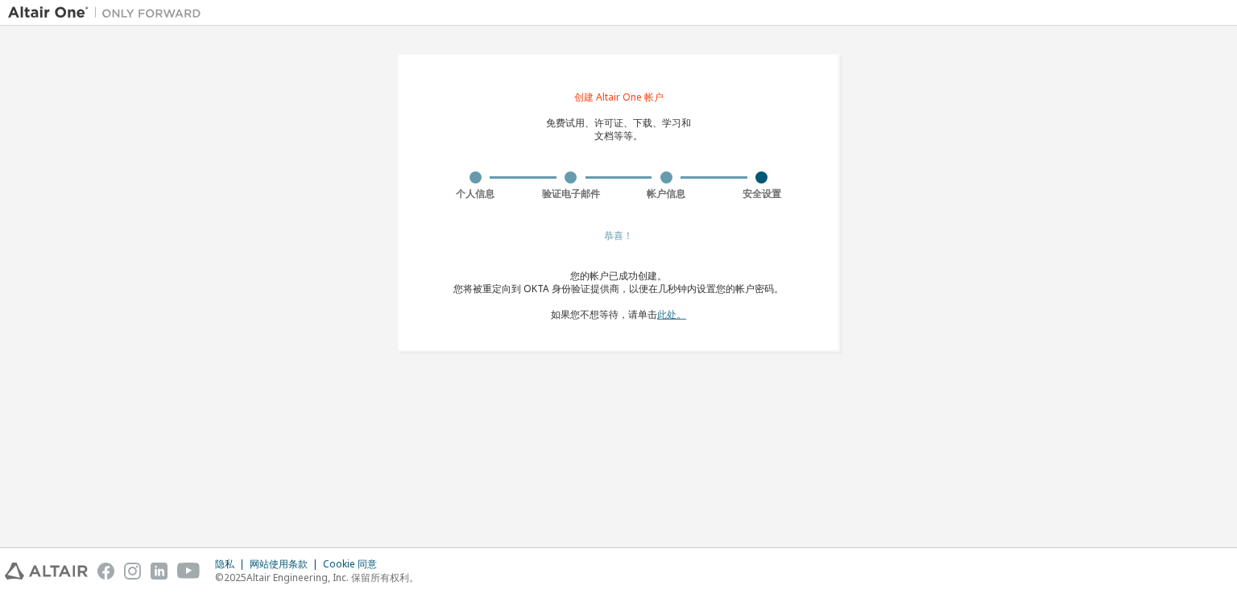
click at [666, 316] on font "此处。" at bounding box center [671, 315] width 29 height 14
